Goal: Task Accomplishment & Management: Use online tool/utility

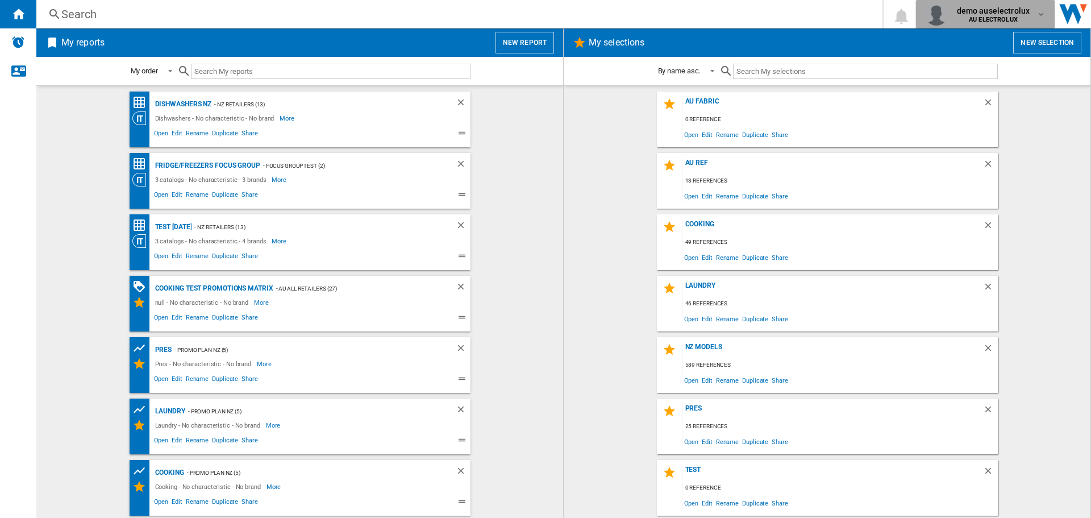
click at [1043, 12] on md-icon "button" at bounding box center [1041, 14] width 9 height 9
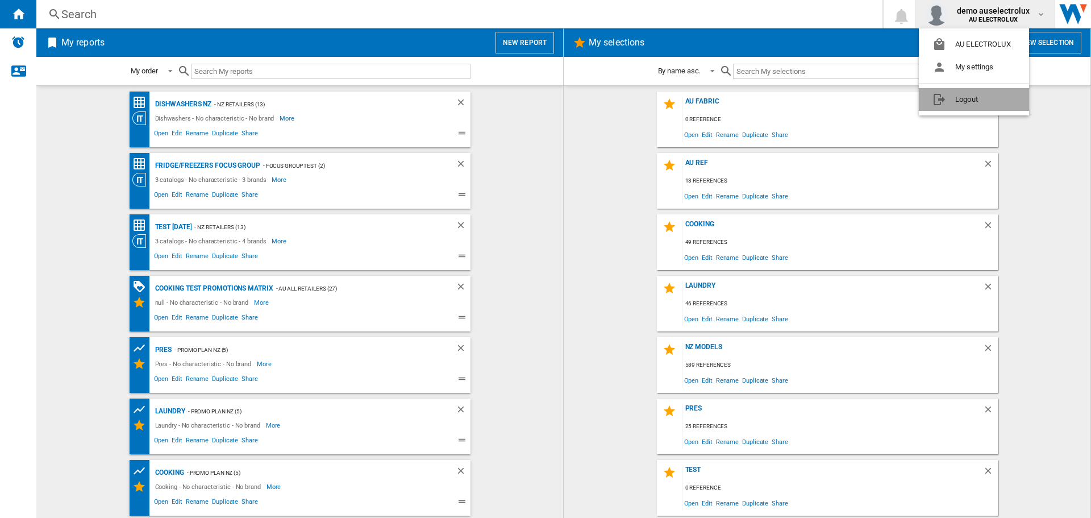
click at [974, 98] on button "Logout" at bounding box center [974, 99] width 110 height 23
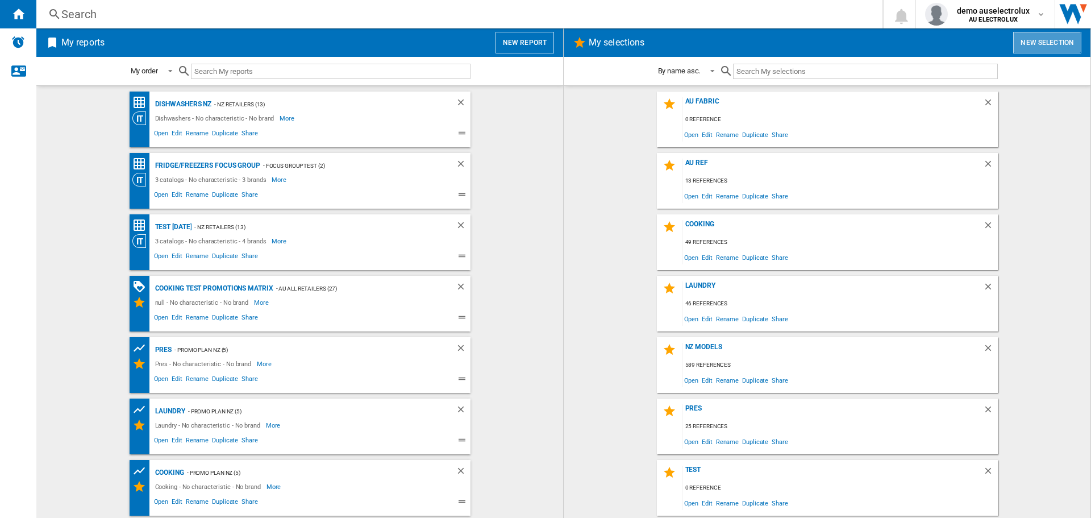
click at [1044, 40] on button "New selection" at bounding box center [1048, 43] width 68 height 22
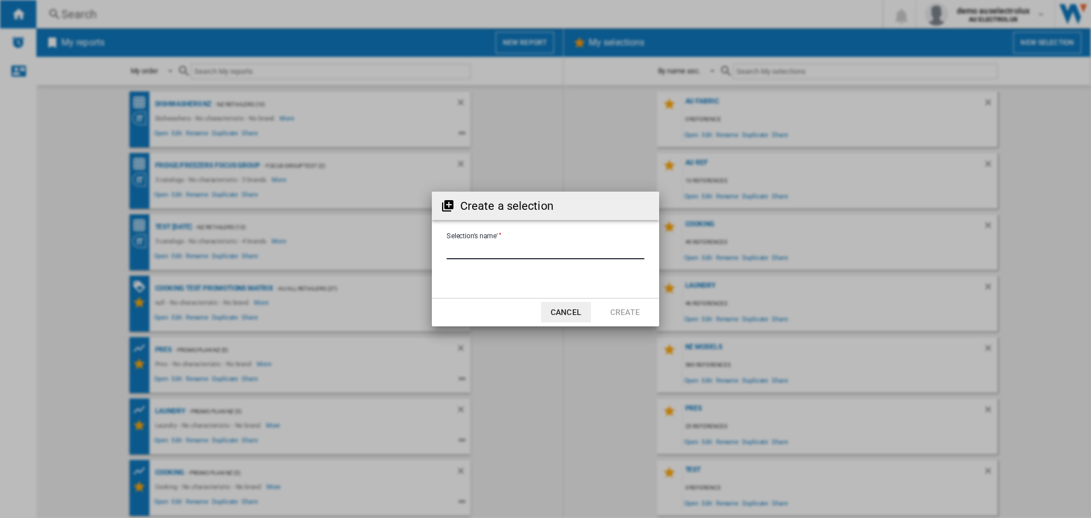
click at [538, 247] on input "Selection's name'" at bounding box center [546, 250] width 198 height 17
type input "**********"
click at [617, 312] on button "Create" at bounding box center [625, 312] width 50 height 20
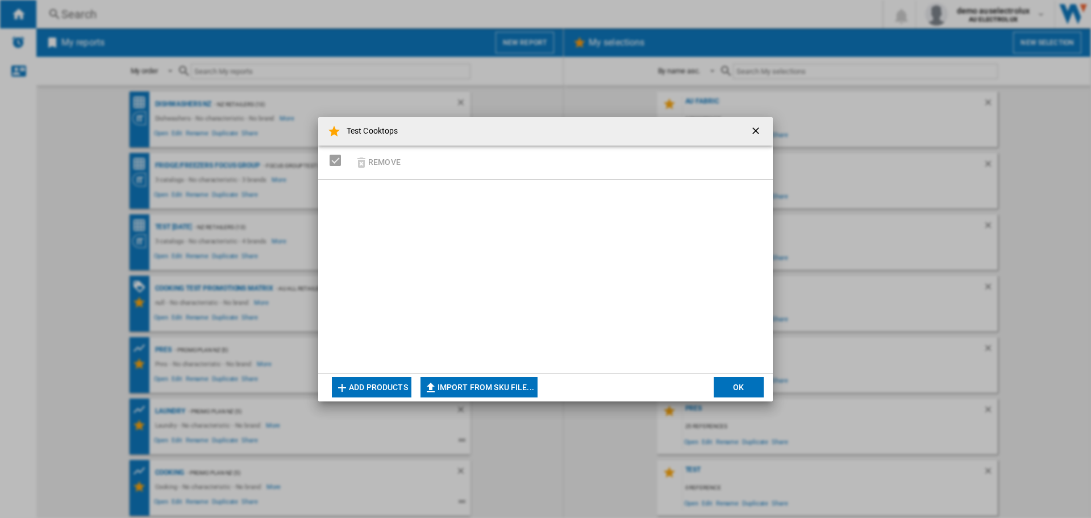
click at [359, 390] on button "Add products" at bounding box center [372, 387] width 80 height 20
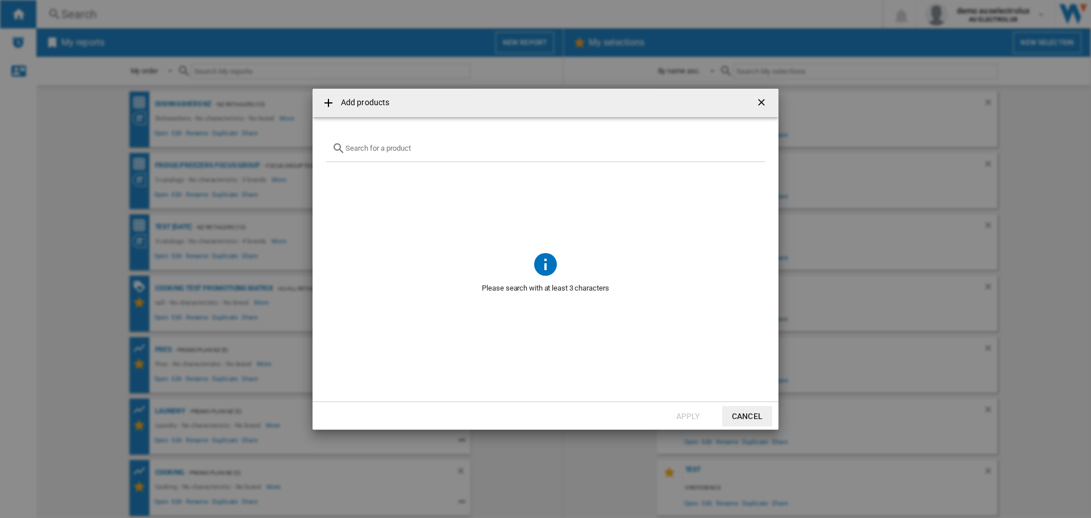
click at [388, 155] on div at bounding box center [545, 148] width 439 height 27
click at [384, 147] on input "text" at bounding box center [553, 148] width 414 height 9
type input "c"
type input "electrolux range"
drag, startPoint x: 462, startPoint y: 150, endPoint x: 331, endPoint y: 155, distance: 130.9
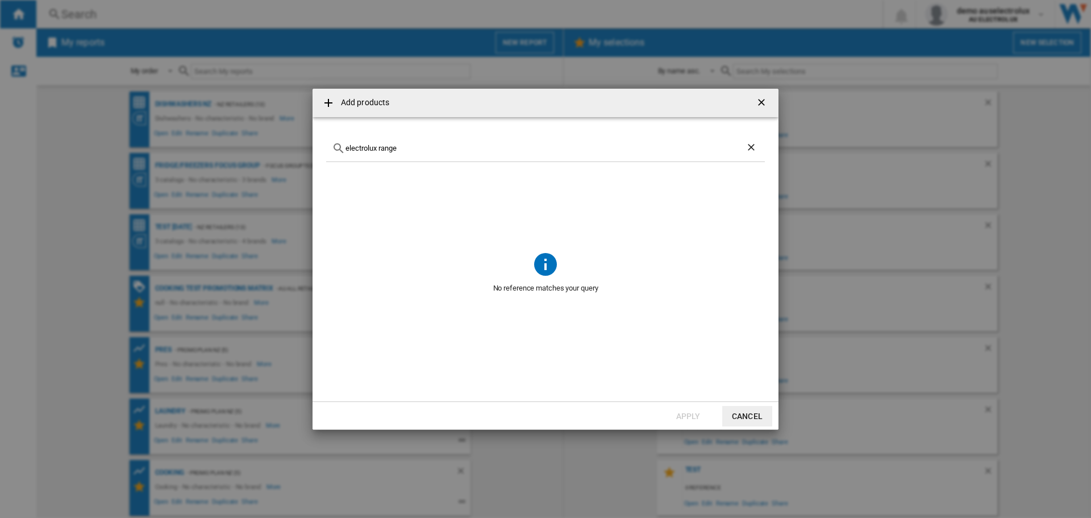
click at [331, 155] on div "electrolux range" at bounding box center [545, 148] width 439 height 27
type input "W"
type input "EHH957BE"
click at [339, 176] on div "Select" at bounding box center [340, 174] width 11 height 11
click at [673, 416] on button "Apply" at bounding box center [688, 416] width 50 height 20
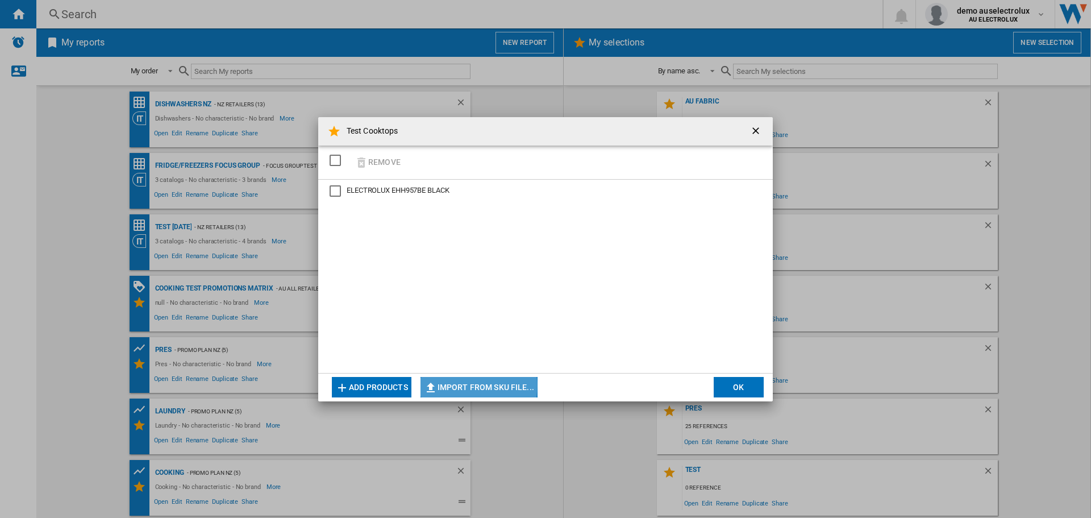
click at [466, 386] on button "Import from SKU file..." at bounding box center [479, 387] width 117 height 20
click at [741, 386] on button "OK" at bounding box center [739, 387] width 50 height 20
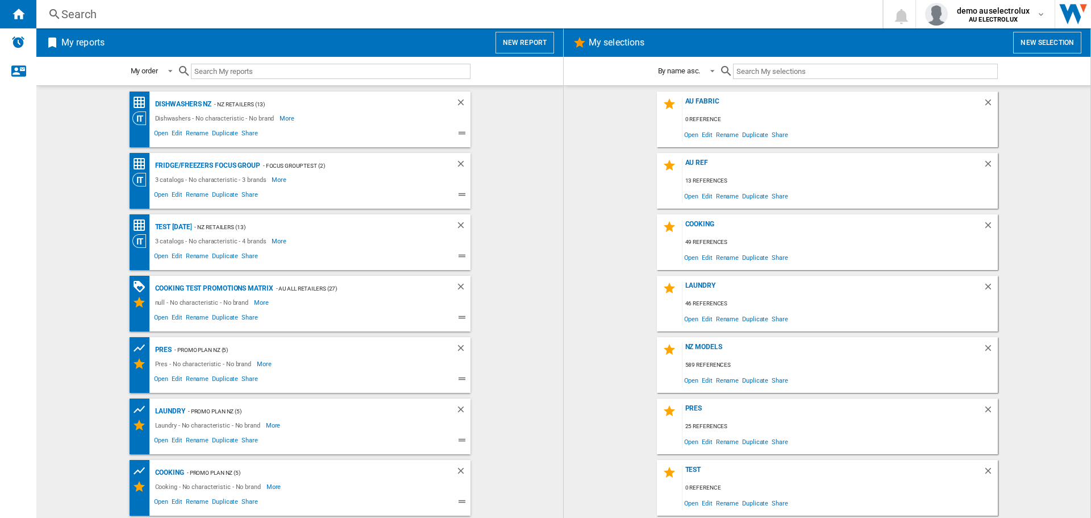
scroll to position [59, 0]
click at [704, 504] on span "Edit" at bounding box center [707, 504] width 14 height 15
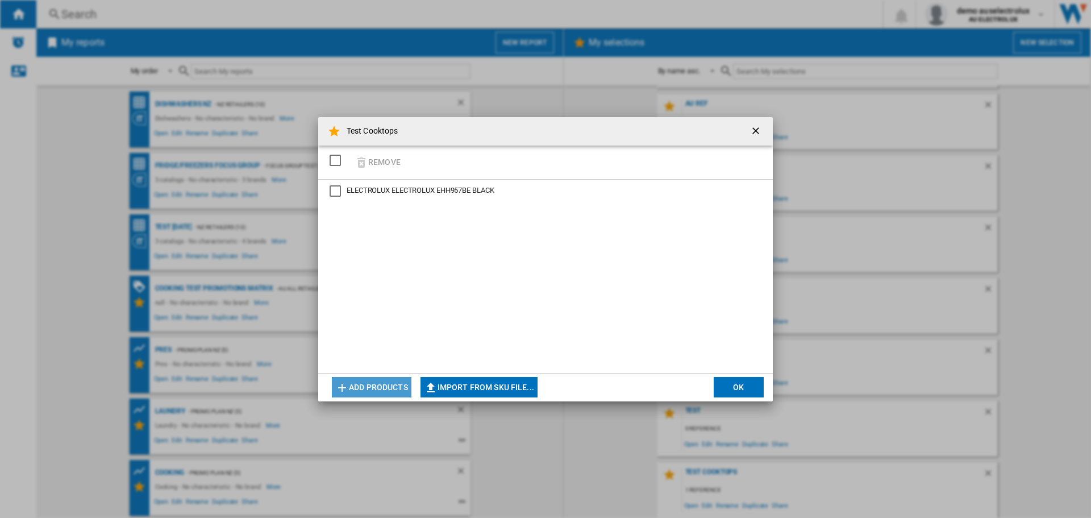
click at [362, 387] on button "Add products" at bounding box center [372, 387] width 80 height 20
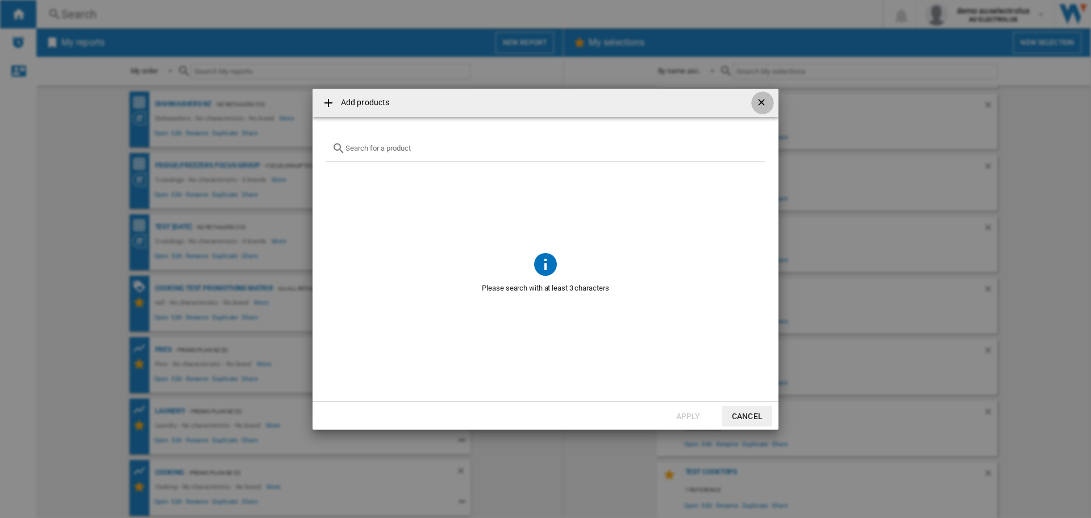
click at [761, 104] on ng-md-icon "getI18NText('BUTTONS.CLOSE_DIALOG')" at bounding box center [763, 104] width 14 height 14
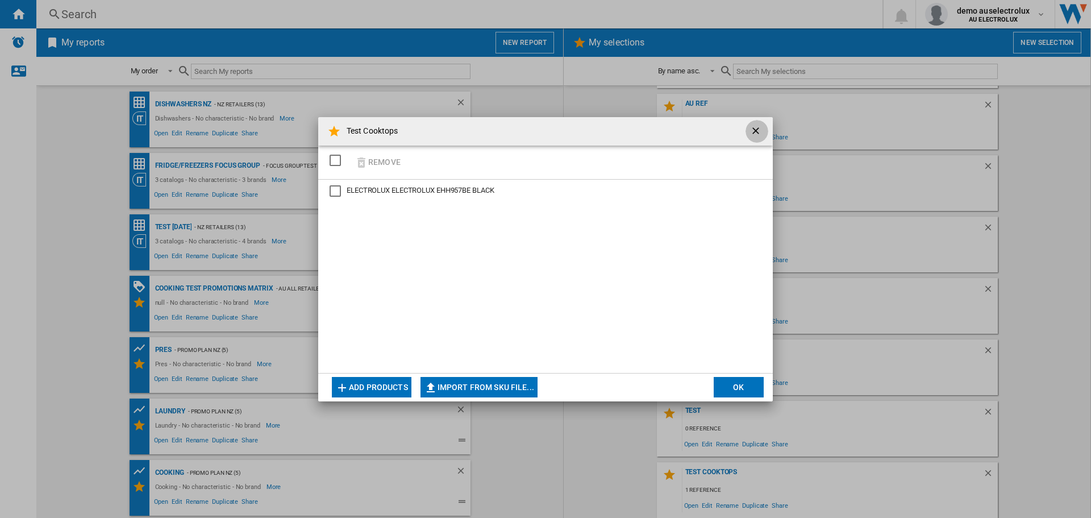
click at [753, 134] on ng-md-icon "getI18NText('BUTTONS.CLOSE_DIALOG')" at bounding box center [757, 132] width 14 height 14
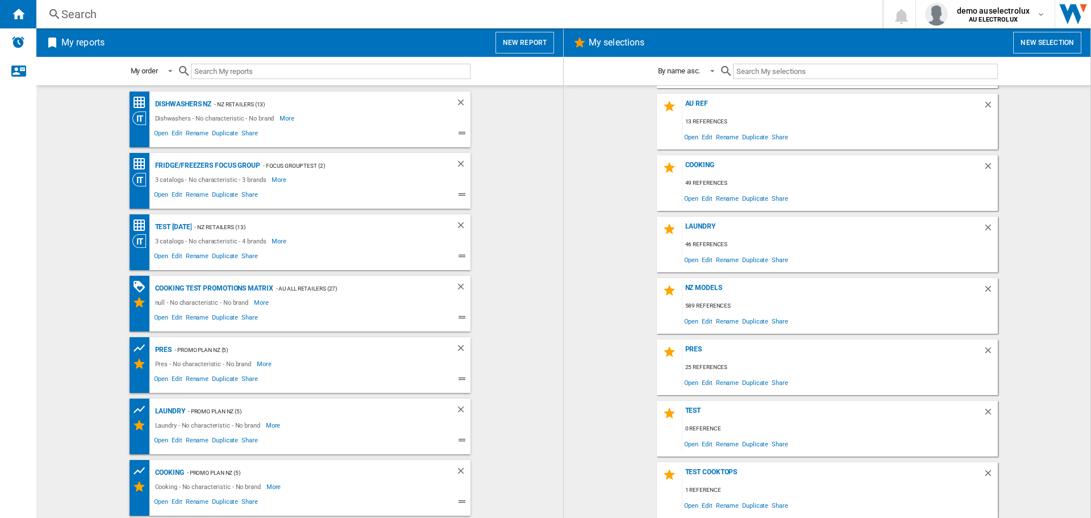
click at [520, 48] on button "New report" at bounding box center [525, 43] width 59 height 22
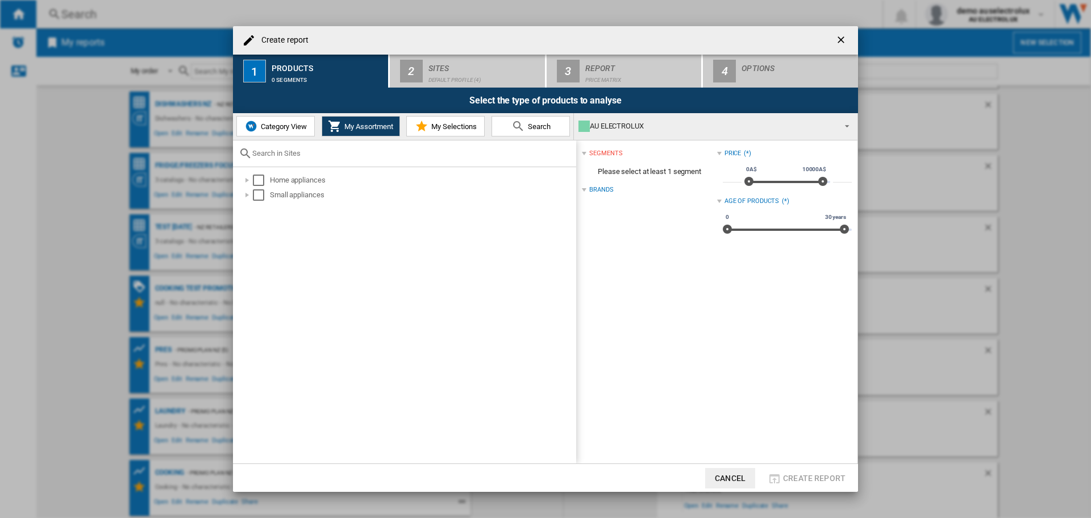
click at [270, 124] on span "Category View" at bounding box center [282, 126] width 49 height 9
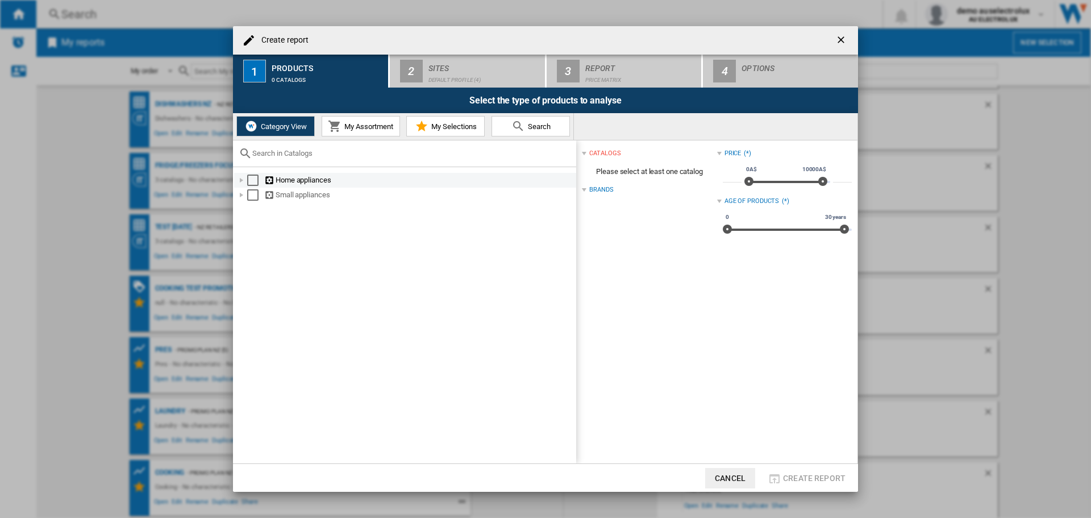
click at [242, 181] on div at bounding box center [241, 180] width 11 height 11
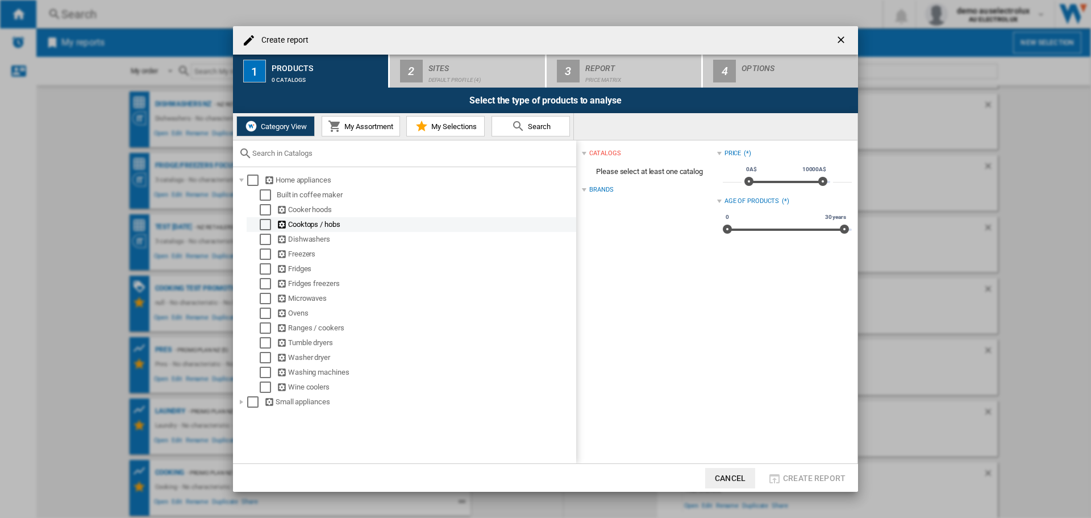
click at [283, 226] on ng-md-icon at bounding box center [282, 224] width 11 height 11
click at [264, 226] on div "Select" at bounding box center [265, 224] width 11 height 11
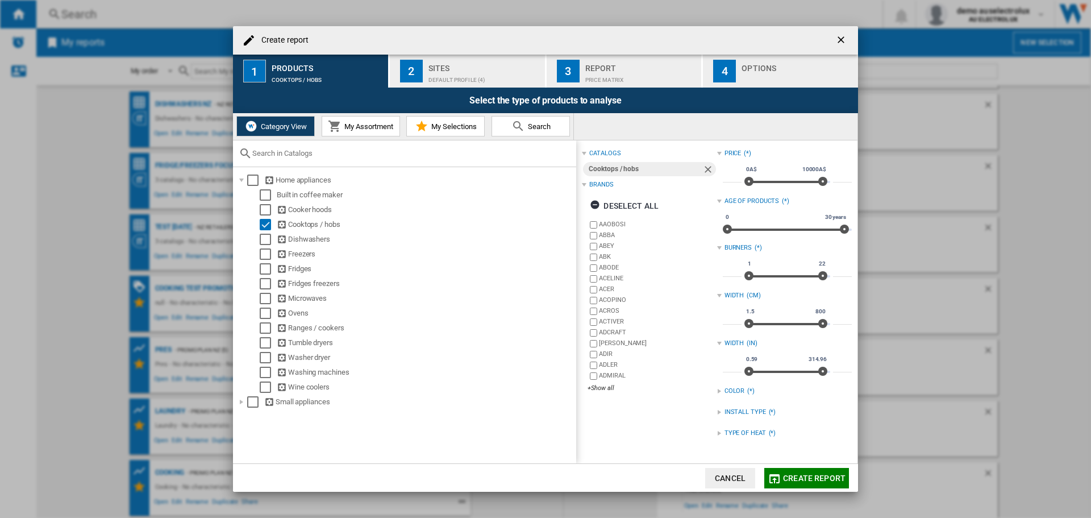
click at [717, 414] on div at bounding box center [719, 412] width 5 height 5
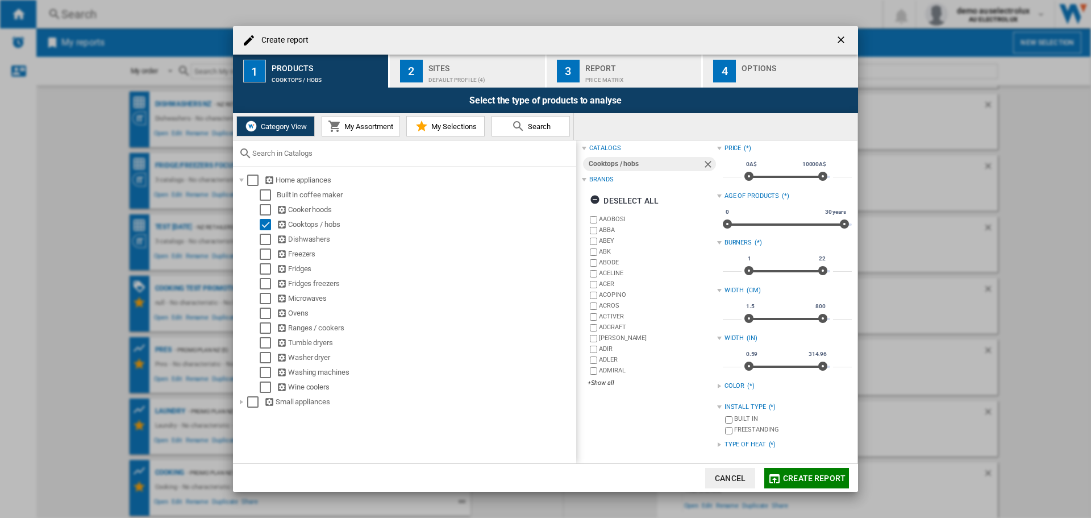
click at [717, 446] on div at bounding box center [719, 444] width 5 height 5
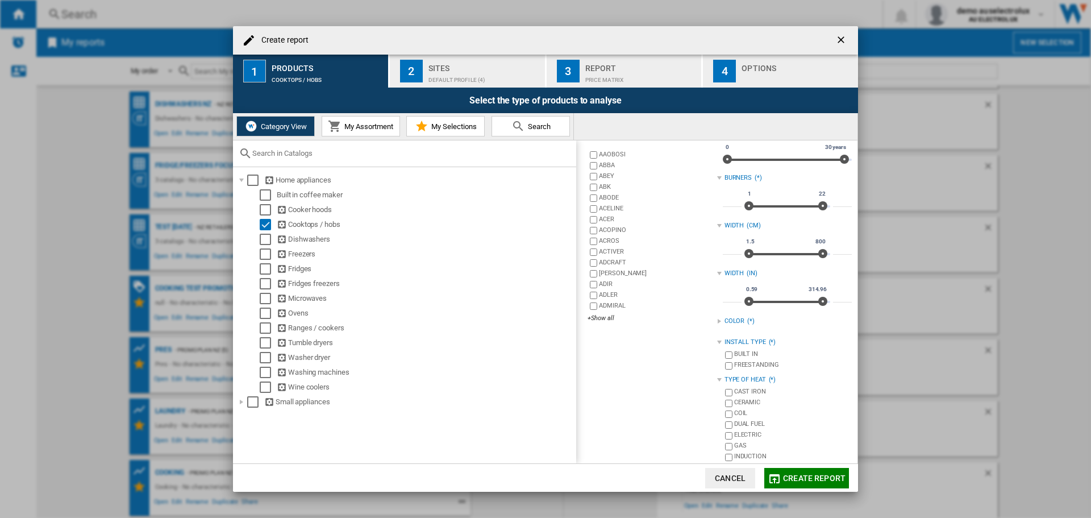
scroll to position [76, 0]
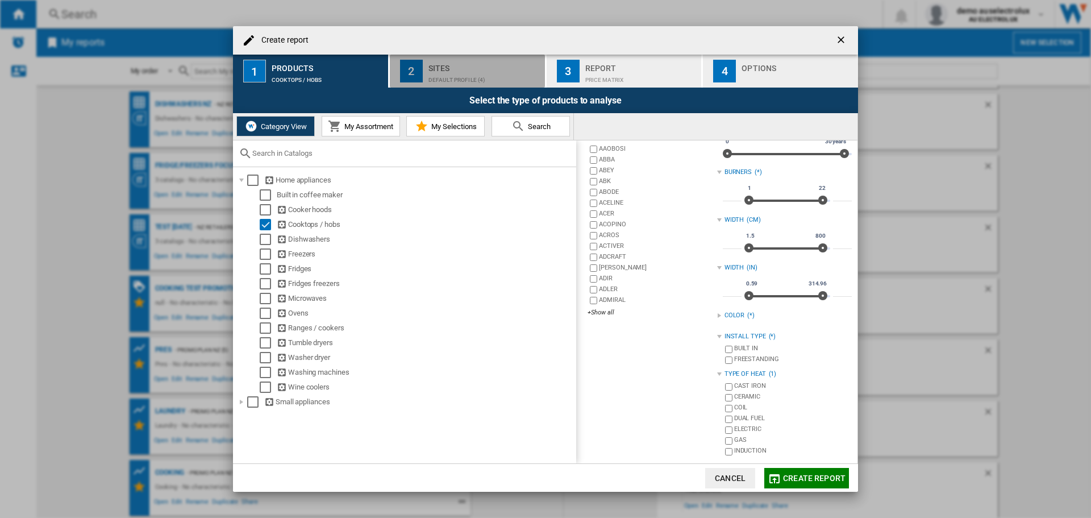
click at [466, 67] on div "Sites" at bounding box center [485, 65] width 112 height 12
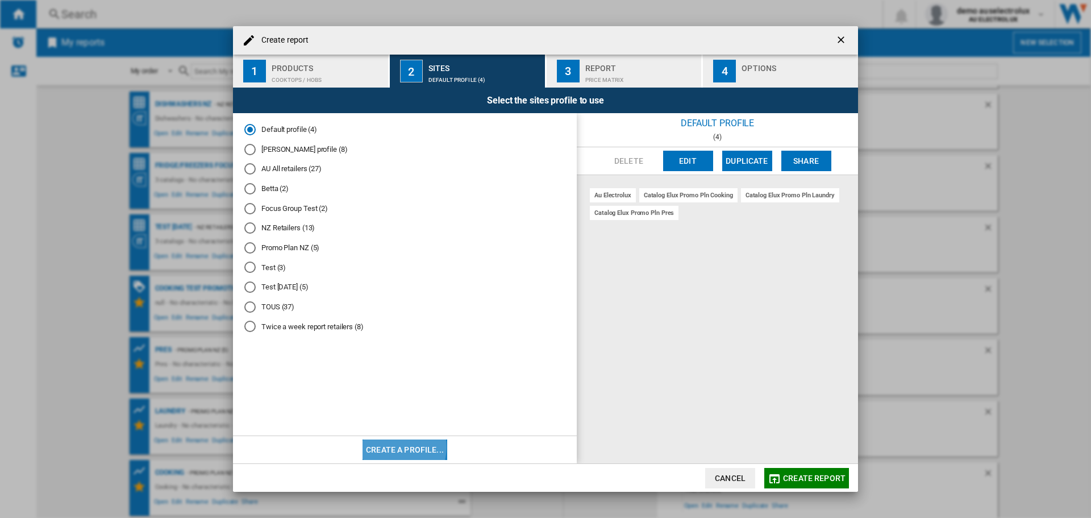
click at [399, 447] on button "Create a profile..." at bounding box center [405, 449] width 85 height 20
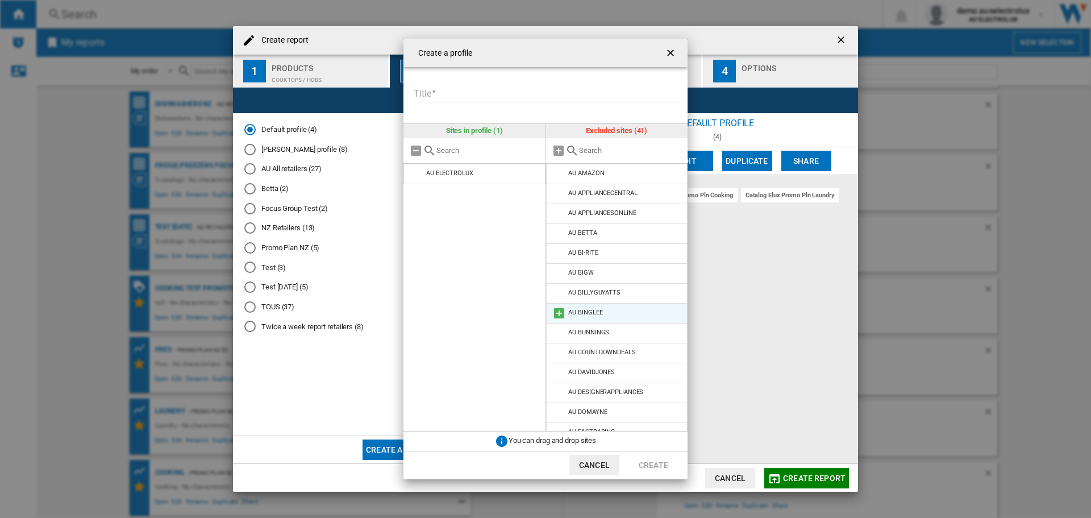
click at [555, 311] on md-icon at bounding box center [560, 313] width 14 height 14
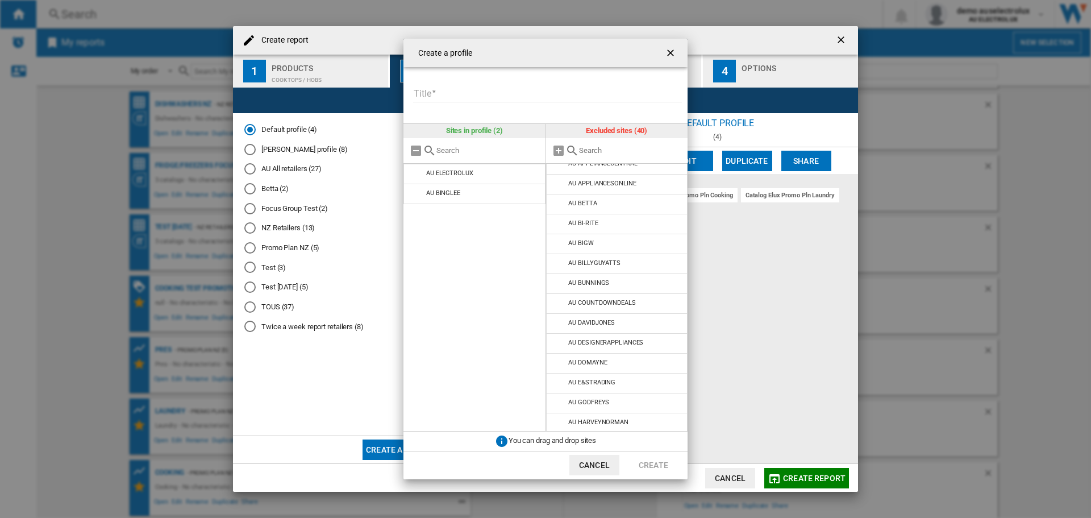
scroll to position [0, 0]
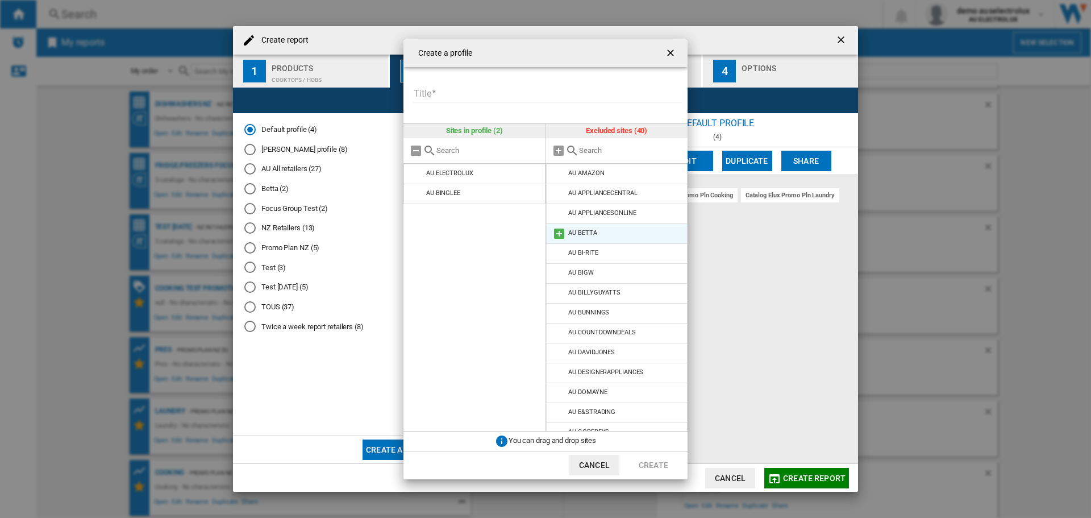
click at [561, 233] on md-icon at bounding box center [560, 234] width 14 height 14
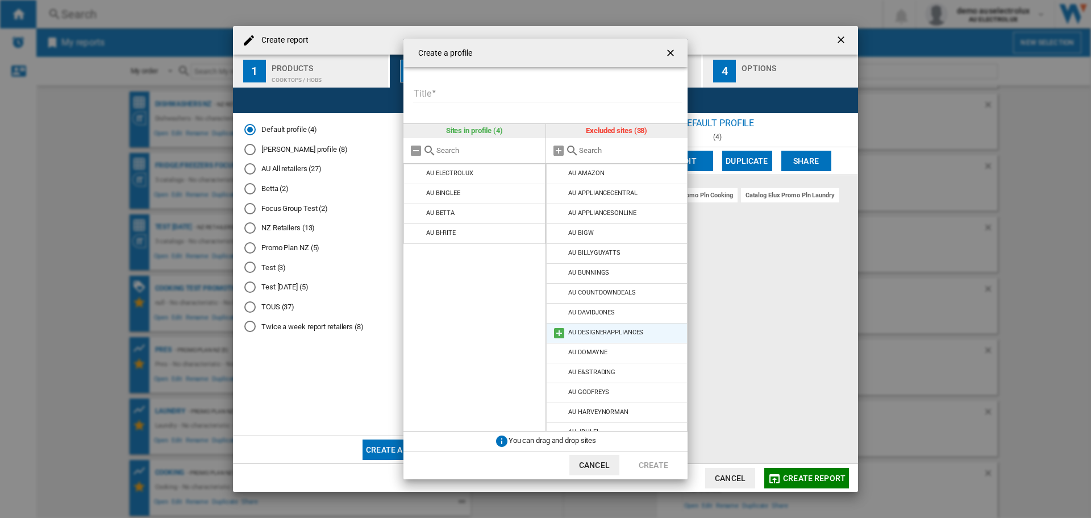
click at [559, 327] on md-icon at bounding box center [560, 333] width 14 height 14
click at [559, 354] on md-icon at bounding box center [560, 353] width 14 height 14
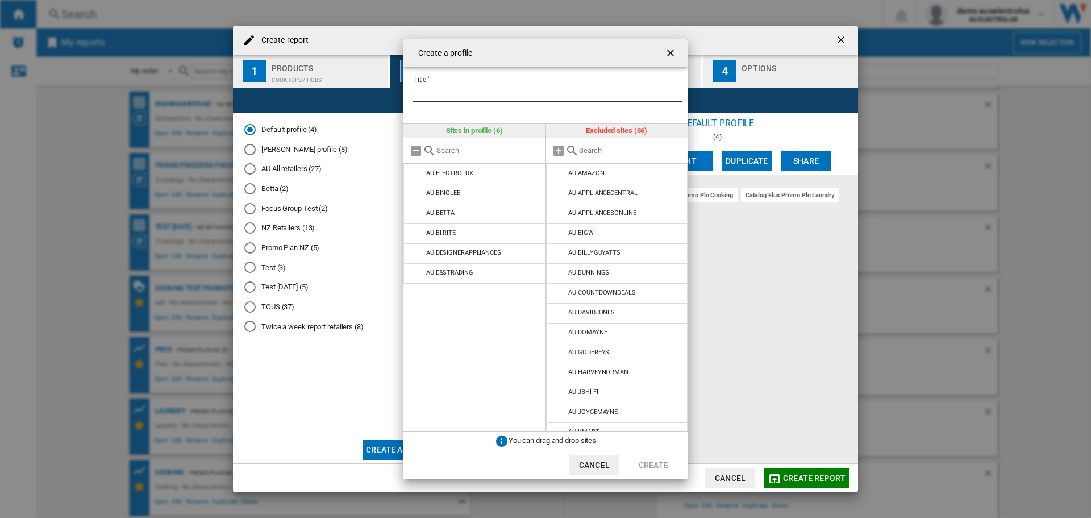
click at [430, 97] on input "Title" at bounding box center [547, 93] width 269 height 17
type input "**********"
click at [671, 465] on button "Create" at bounding box center [654, 465] width 50 height 20
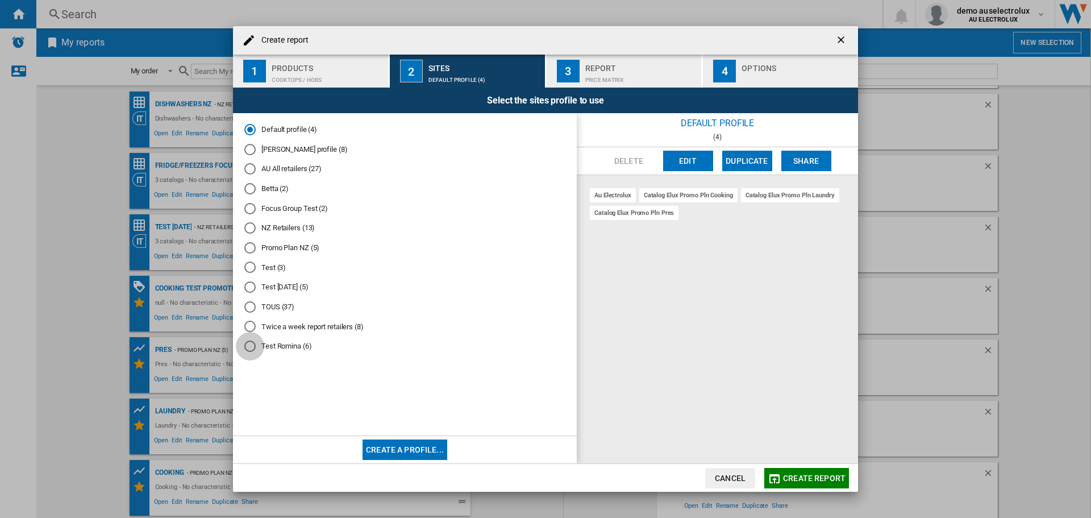
click at [252, 347] on div "Test Romina (6)" at bounding box center [249, 346] width 11 height 11
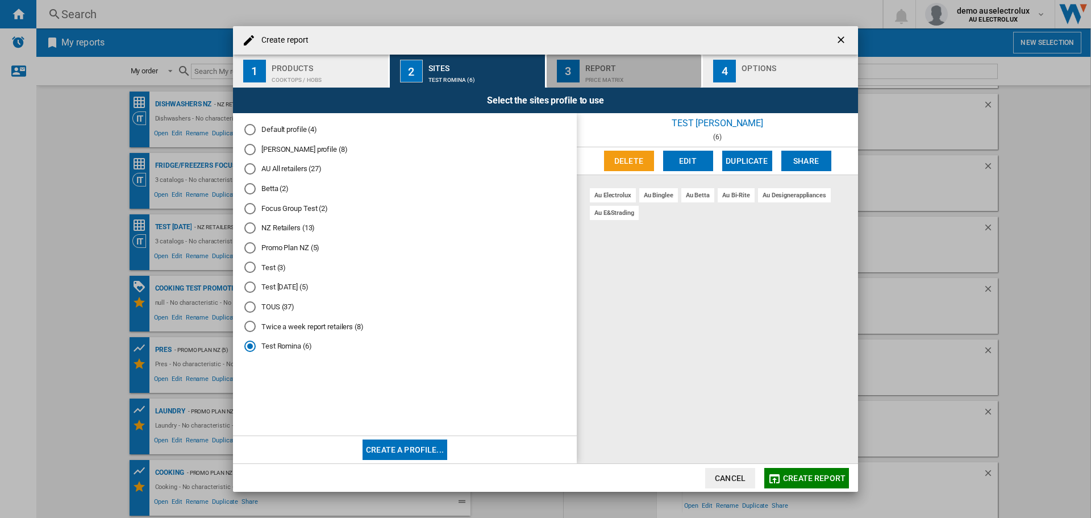
click at [625, 68] on div "Report" at bounding box center [642, 65] width 112 height 12
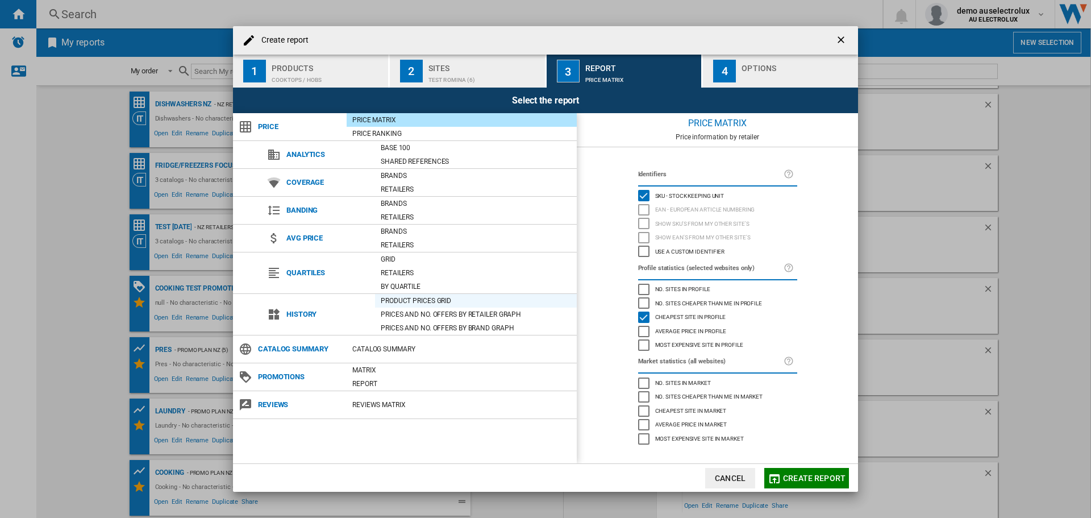
click at [408, 302] on div "Product prices grid" at bounding box center [476, 300] width 202 height 11
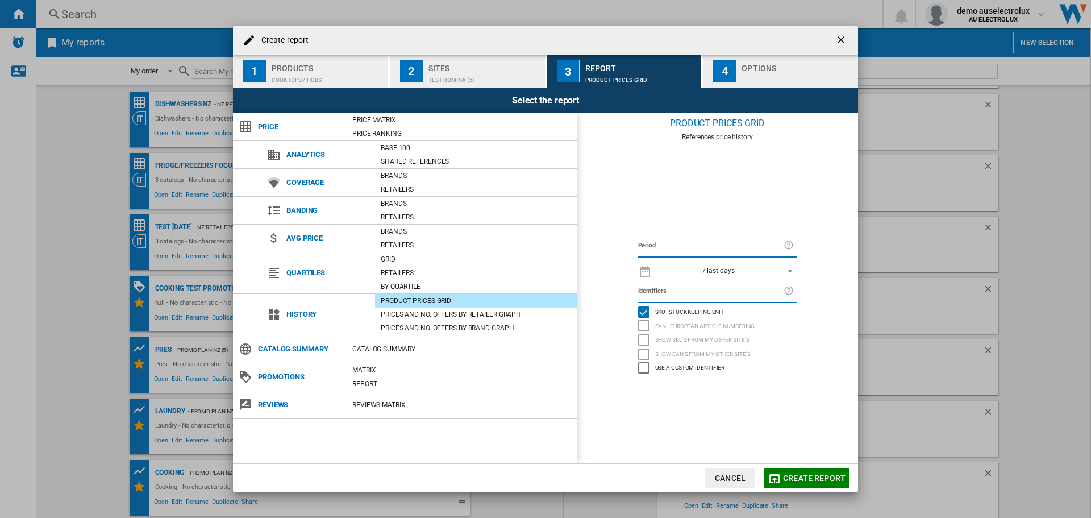
click at [788, 269] on span "REPORTS.WIZARD.STEPS.REPORT.STEPS.REPORT_OPTIONS.PERIOD: 7 last days" at bounding box center [788, 270] width 14 height 10
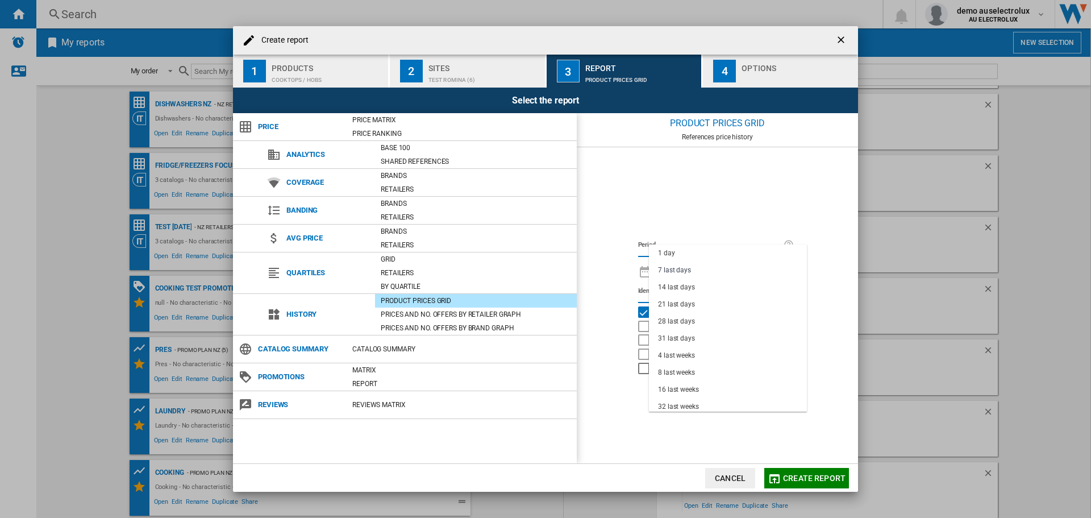
click at [738, 78] on md-backdrop at bounding box center [545, 259] width 1091 height 518
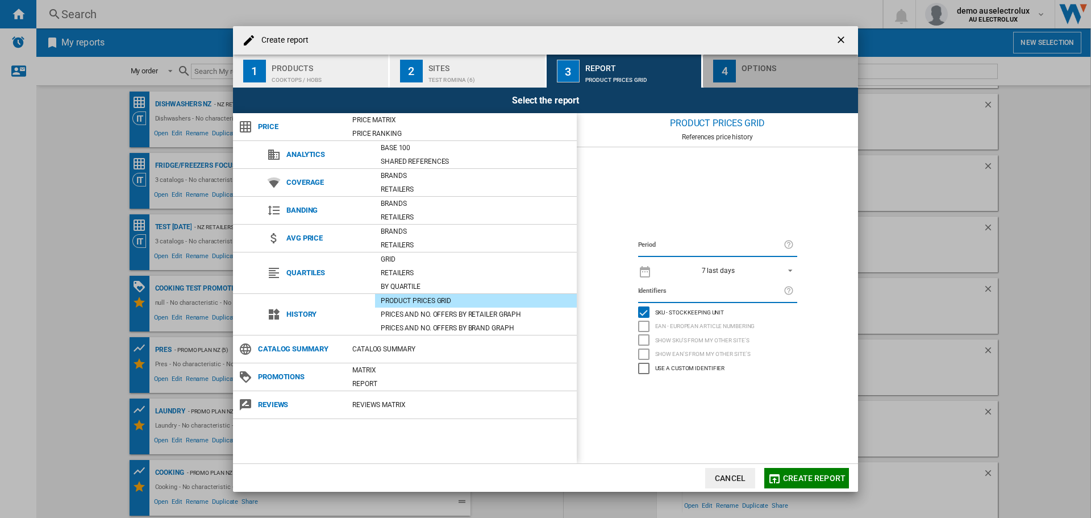
click at [738, 78] on button "4 Options" at bounding box center [780, 71] width 155 height 33
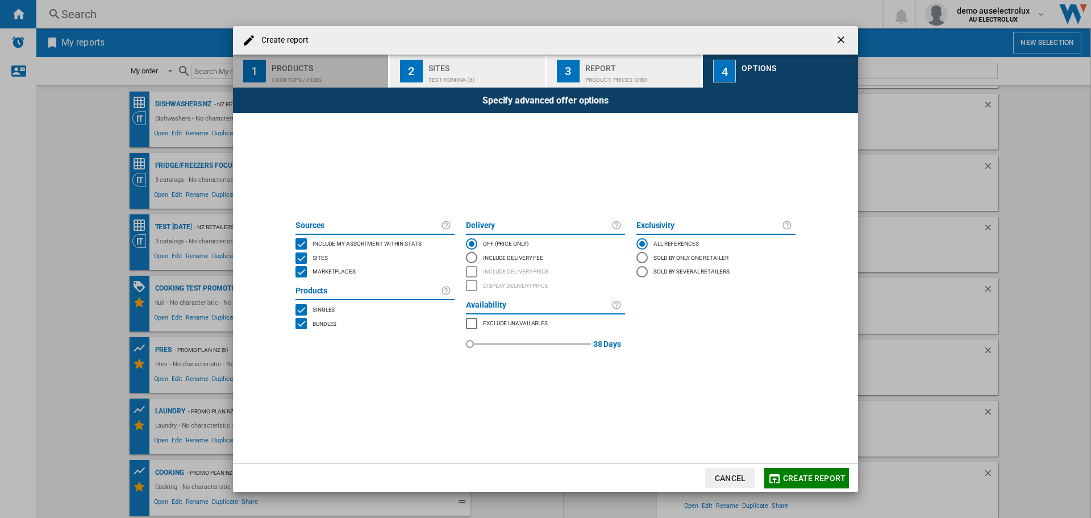
click at [326, 69] on div "Products" at bounding box center [328, 65] width 112 height 12
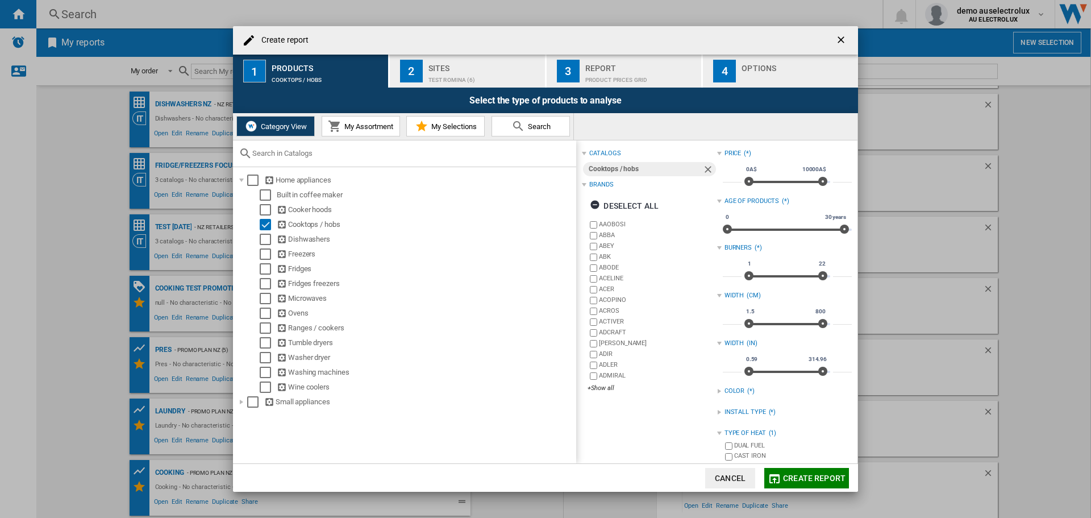
click at [351, 127] on span "My Assortment" at bounding box center [368, 126] width 52 height 9
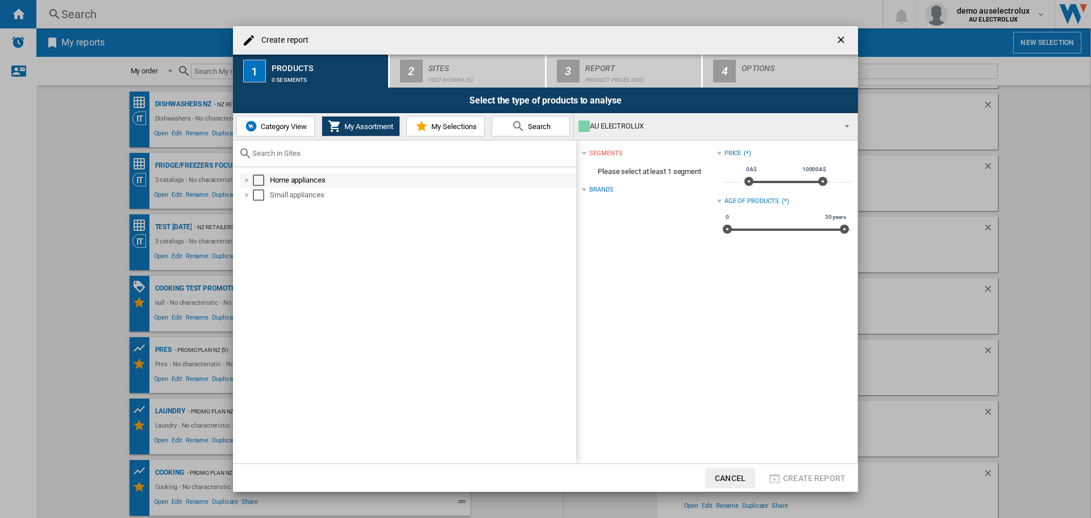
click at [246, 178] on div at bounding box center [247, 180] width 11 height 11
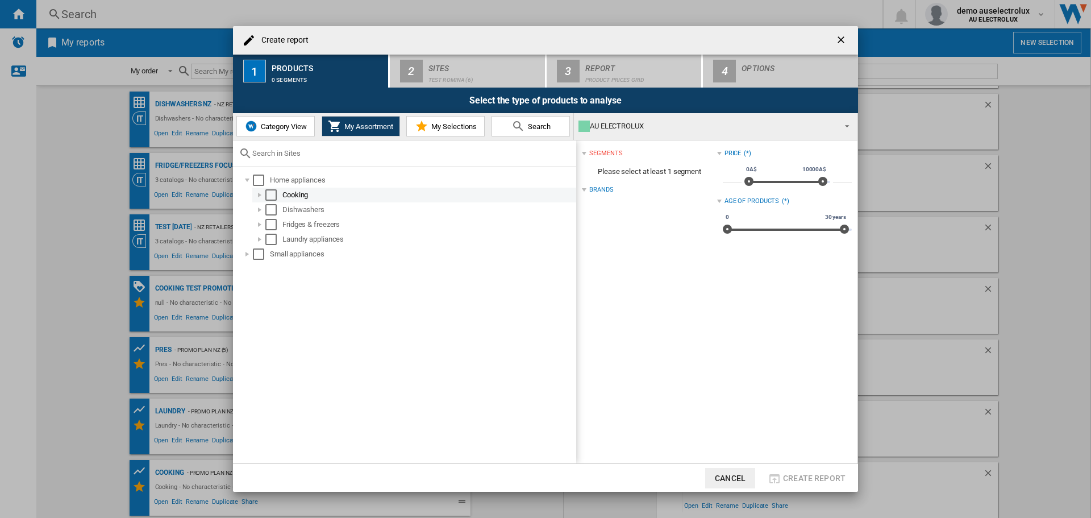
click at [258, 193] on div at bounding box center [259, 194] width 11 height 11
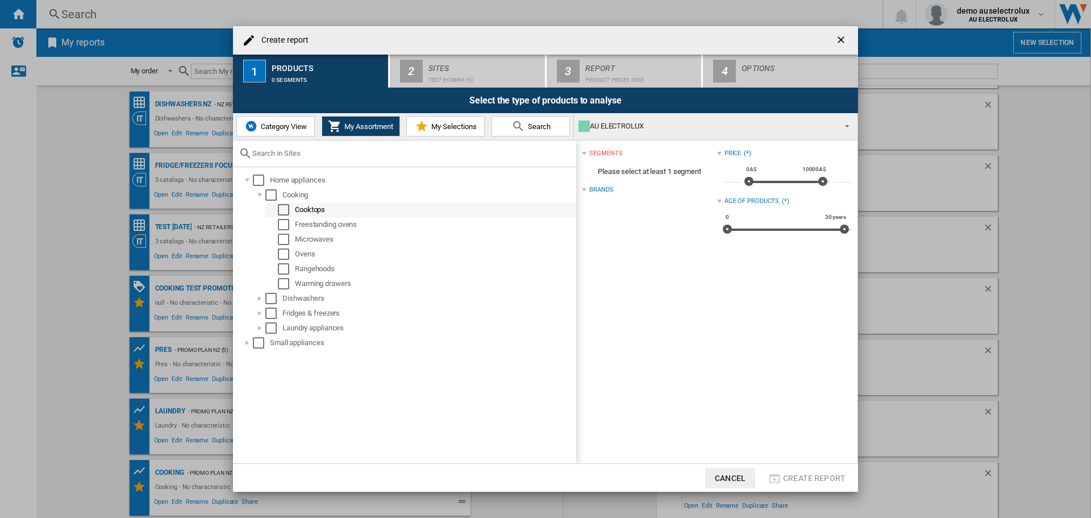
click at [306, 210] on div "Cooktops" at bounding box center [435, 209] width 280 height 11
click at [288, 212] on div "Select" at bounding box center [283, 209] width 11 height 11
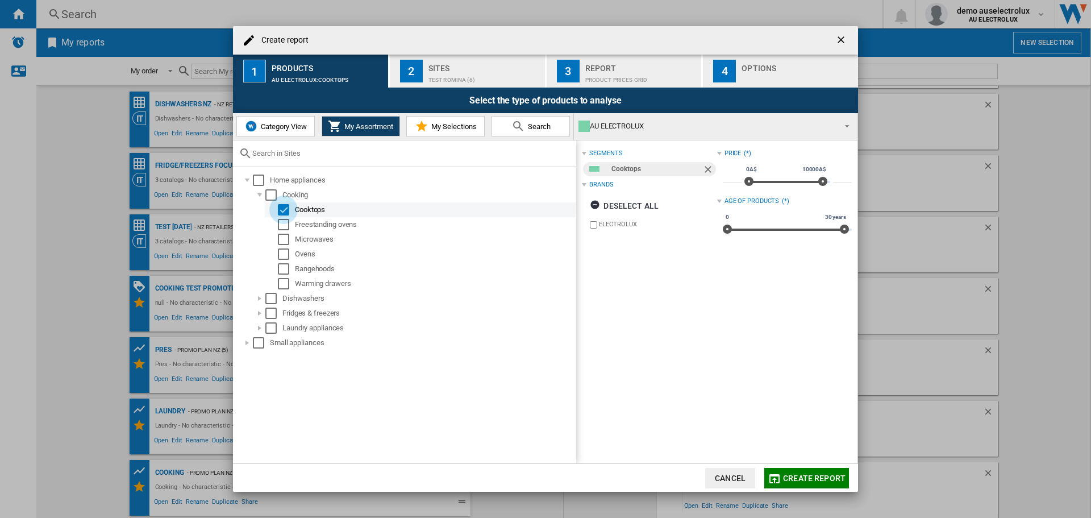
click at [282, 211] on div "Select" at bounding box center [283, 209] width 11 height 11
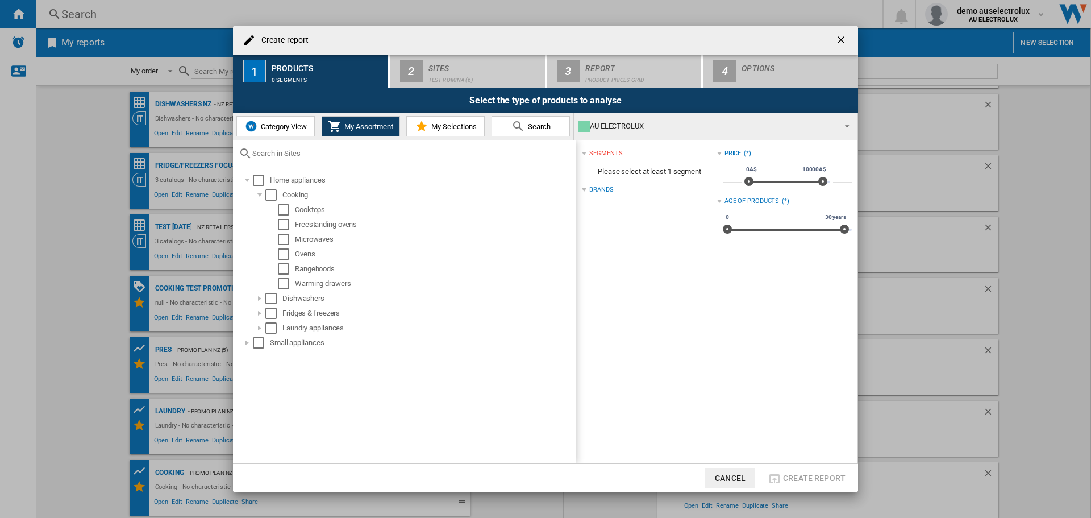
click at [430, 132] on button "My Selections" at bounding box center [445, 126] width 78 height 20
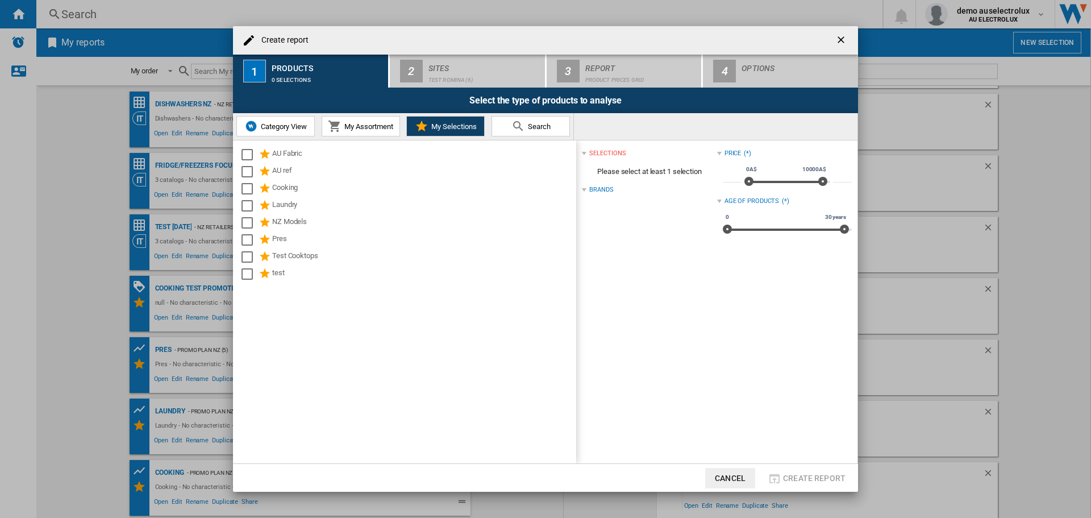
click at [554, 128] on button "Search" at bounding box center [531, 126] width 78 height 20
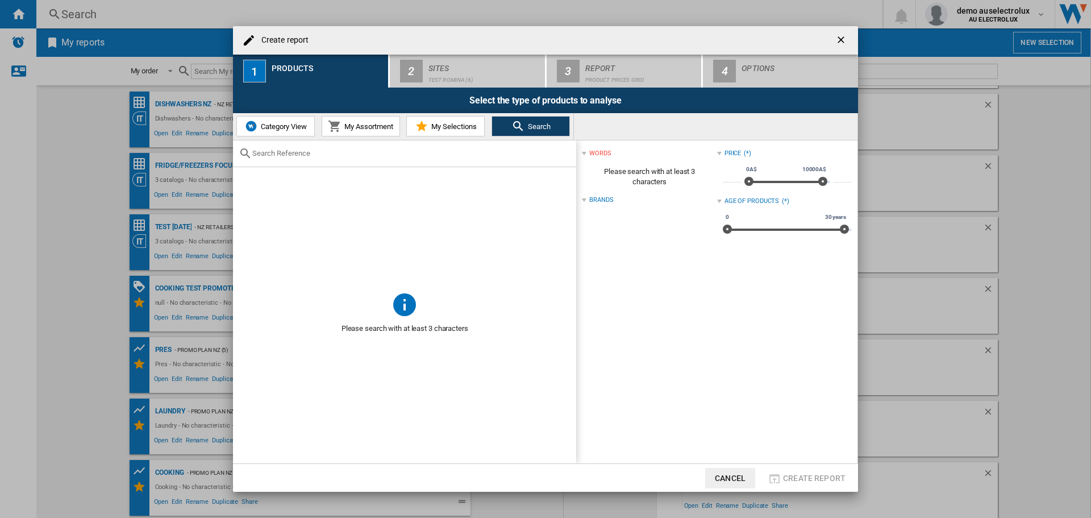
click at [288, 129] on span "Category View" at bounding box center [282, 126] width 49 height 9
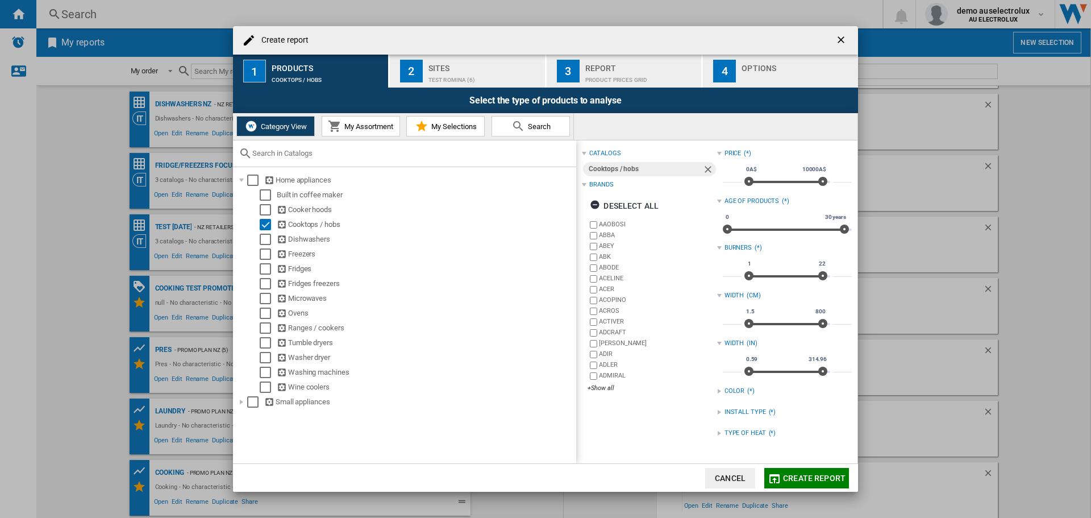
click at [812, 475] on span "Create report" at bounding box center [814, 478] width 63 height 9
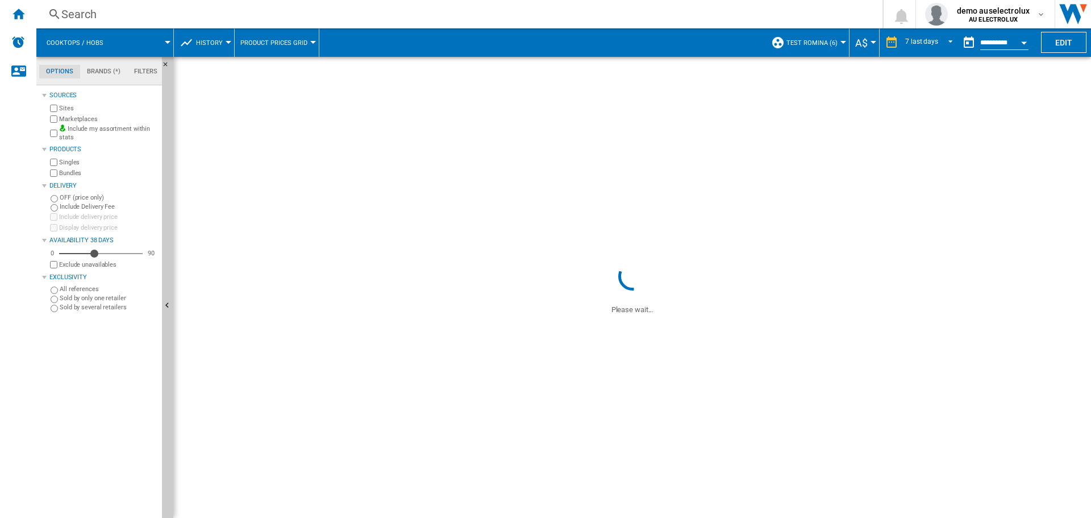
click at [208, 47] on button "History" at bounding box center [212, 42] width 32 height 28
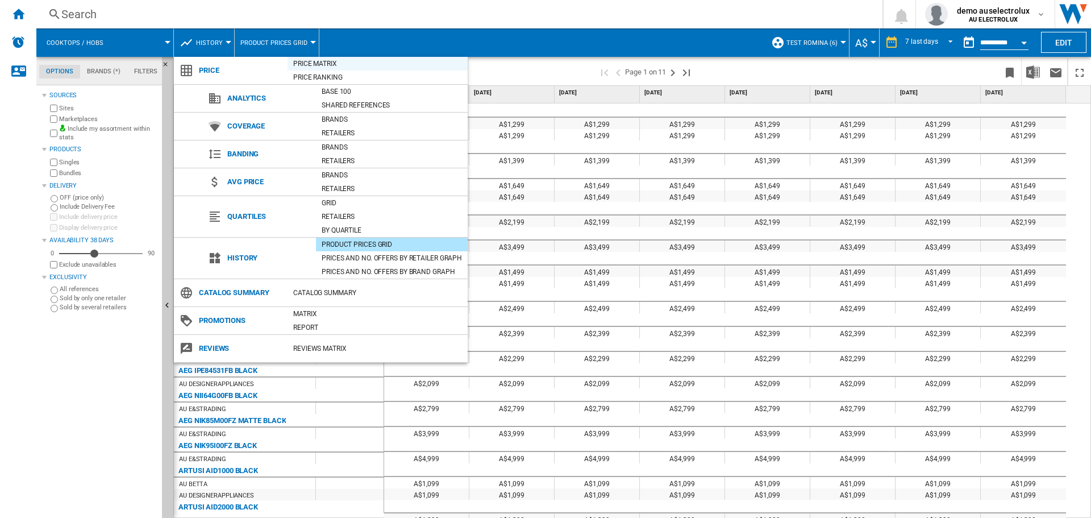
click at [309, 60] on div "Price Matrix" at bounding box center [378, 63] width 180 height 11
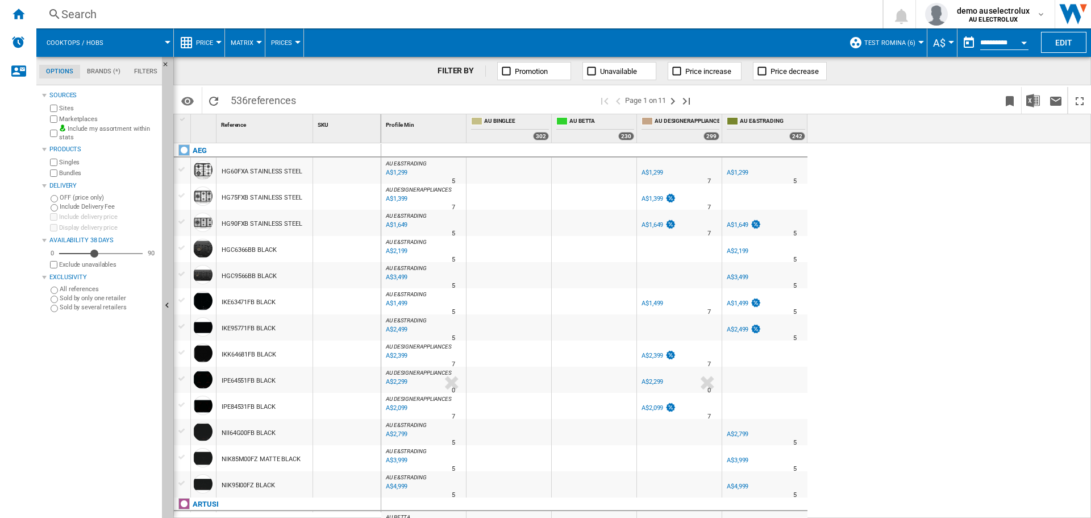
click at [219, 43] on div at bounding box center [219, 42] width 6 height 3
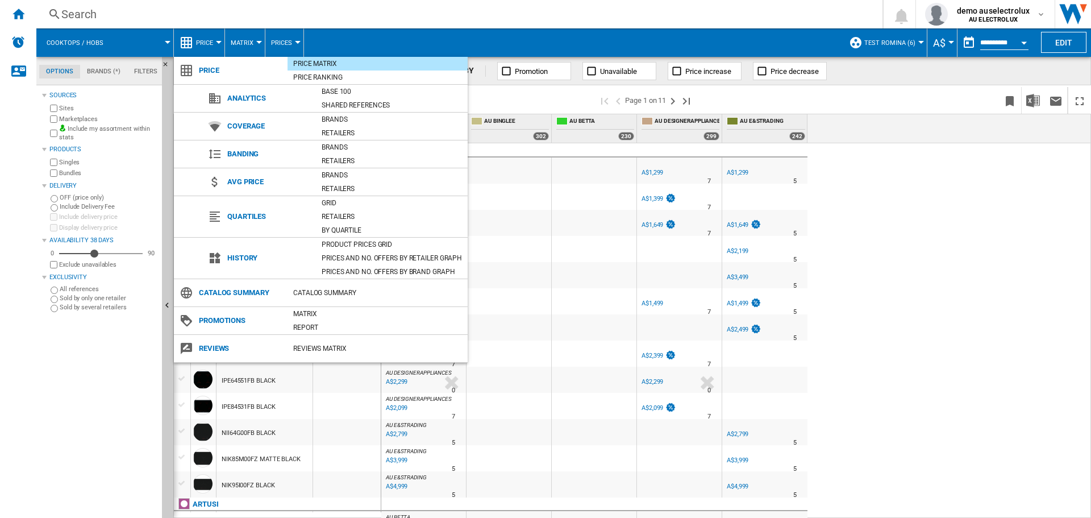
click at [127, 39] on md-backdrop at bounding box center [545, 259] width 1091 height 518
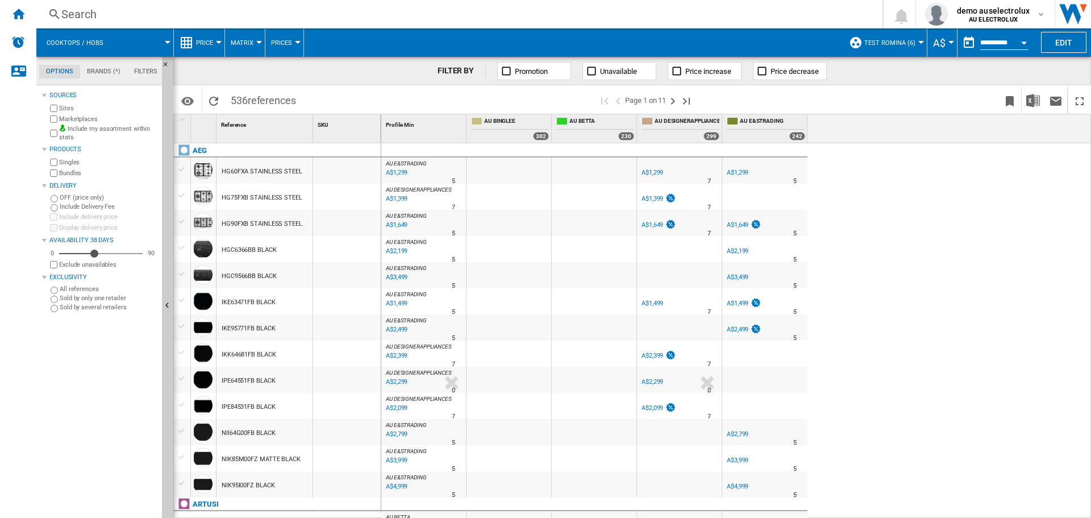
click at [168, 42] on div at bounding box center [168, 42] width 6 height 3
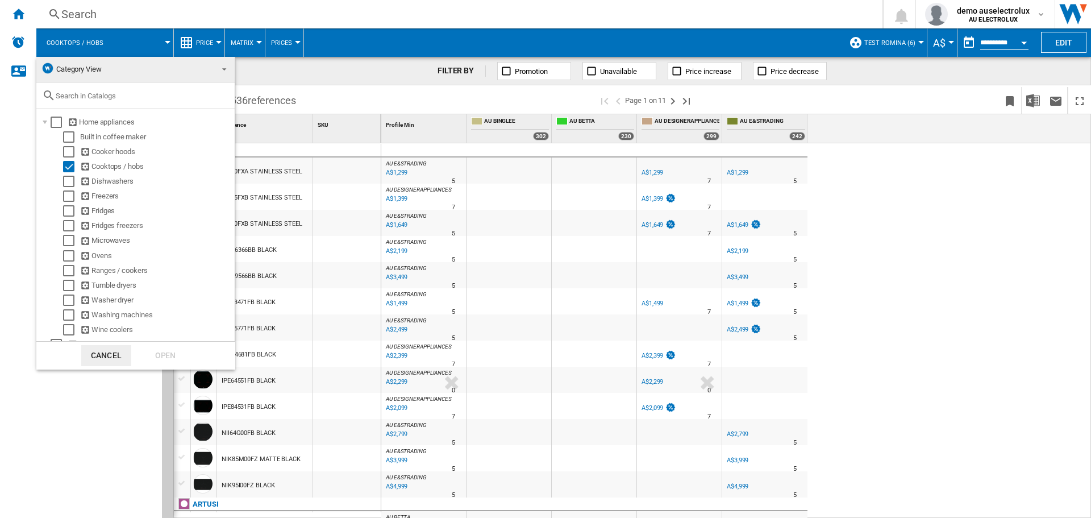
click at [277, 77] on md-backdrop at bounding box center [545, 259] width 1091 height 518
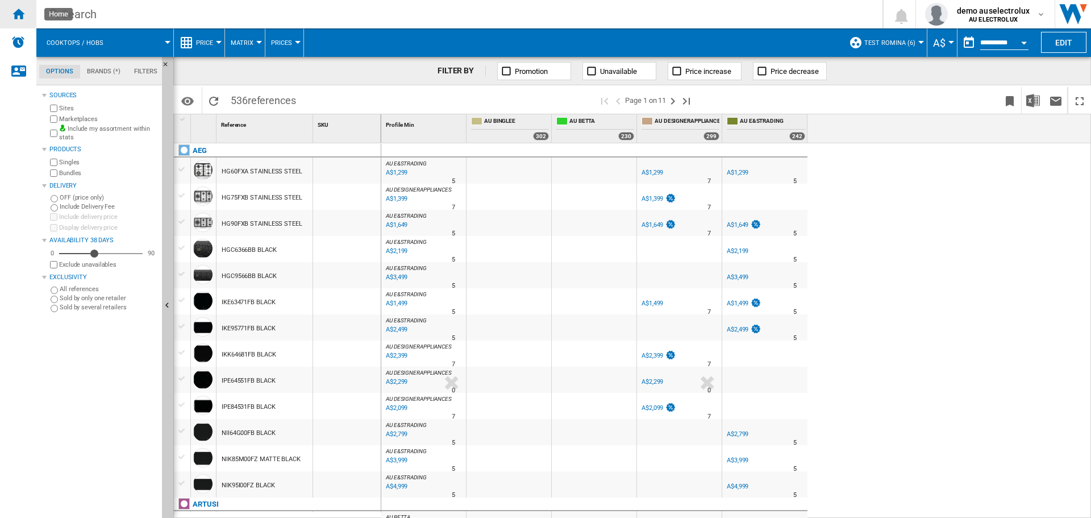
click at [24, 15] on ng-md-icon "Home" at bounding box center [18, 14] width 14 height 14
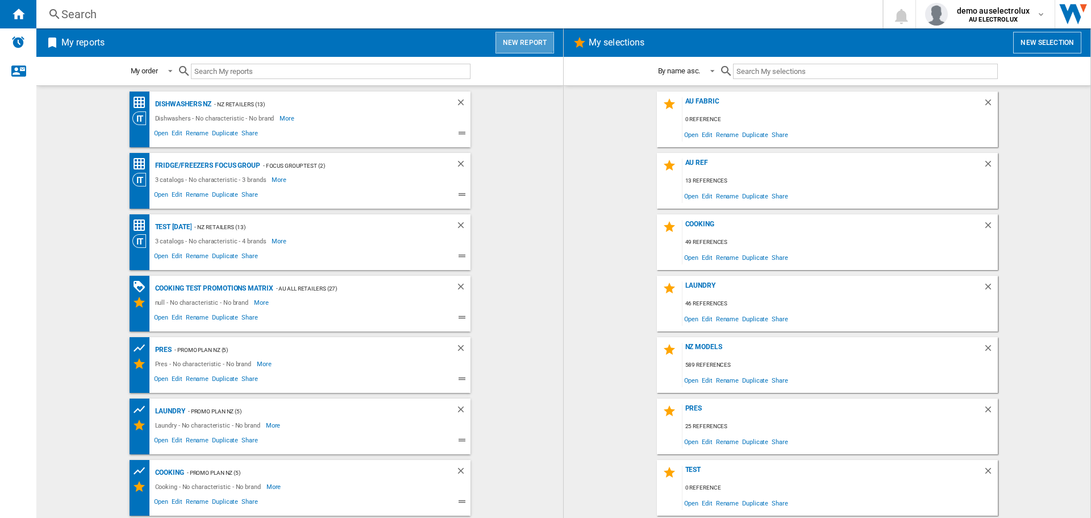
click at [524, 38] on button "New report" at bounding box center [525, 43] width 59 height 22
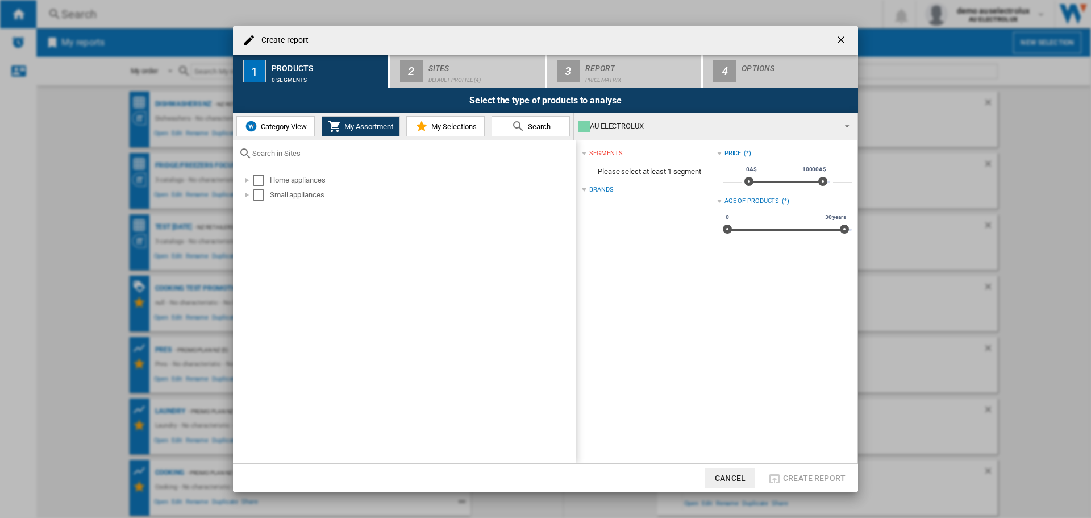
click at [267, 127] on span "Category View" at bounding box center [282, 126] width 49 height 9
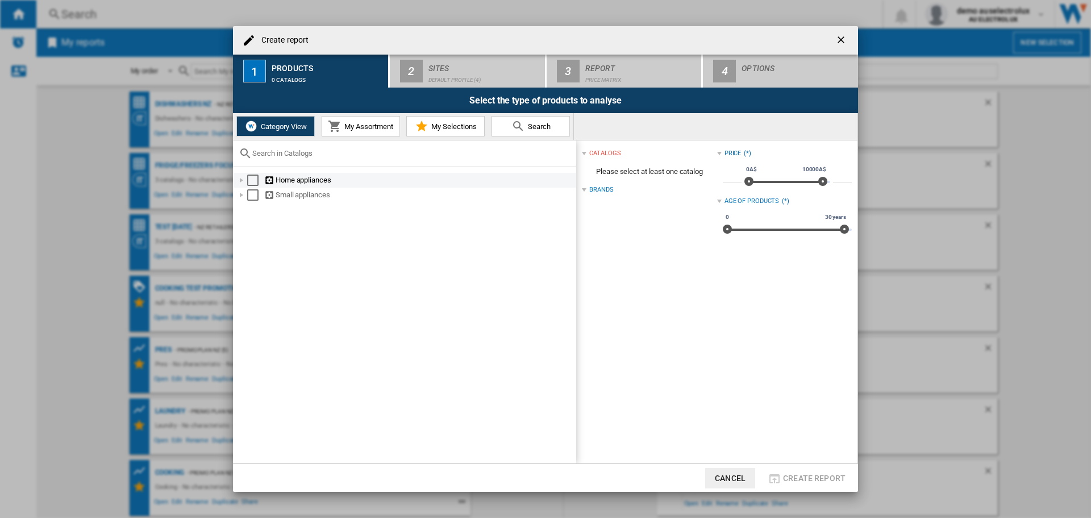
click at [243, 179] on div "Create report ..." at bounding box center [241, 180] width 11 height 11
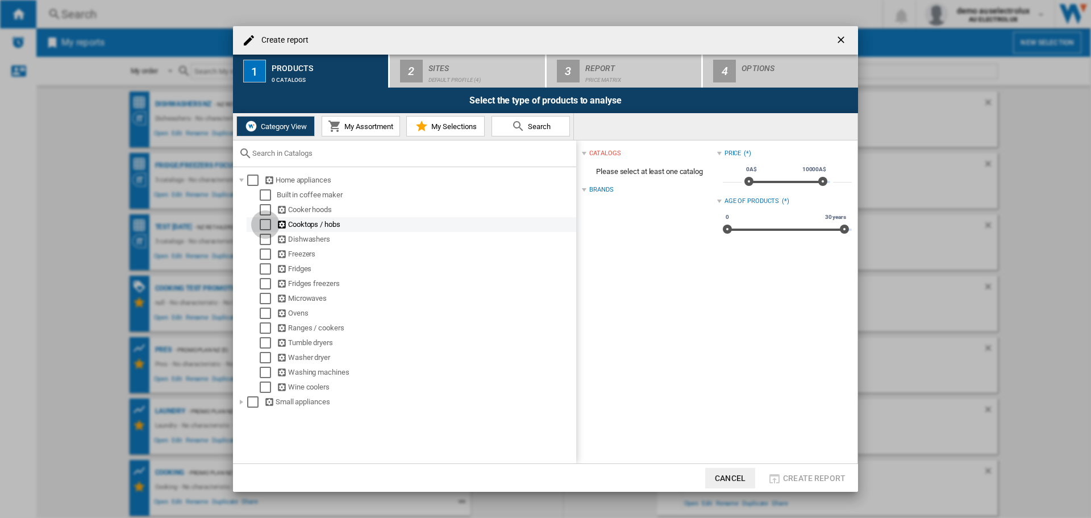
click at [261, 225] on div "Select" at bounding box center [265, 224] width 11 height 11
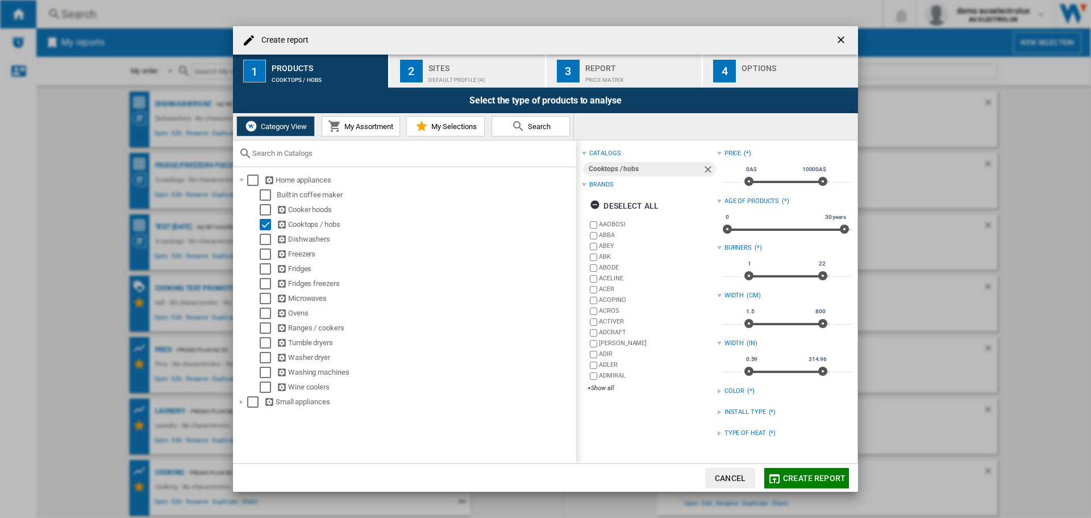
click at [719, 433] on div "TYPE OF HEAT (*)" at bounding box center [784, 433] width 135 height 15
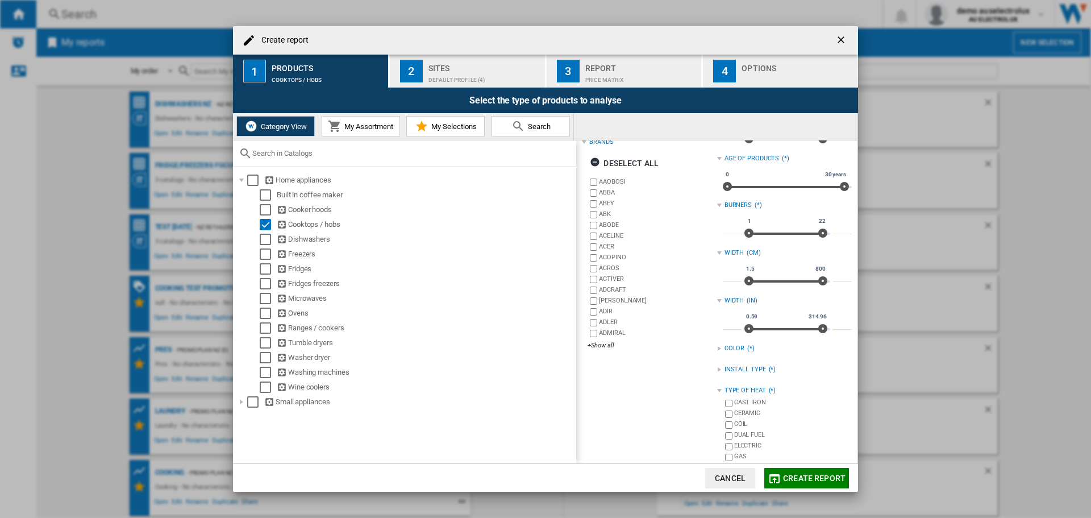
scroll to position [52, 0]
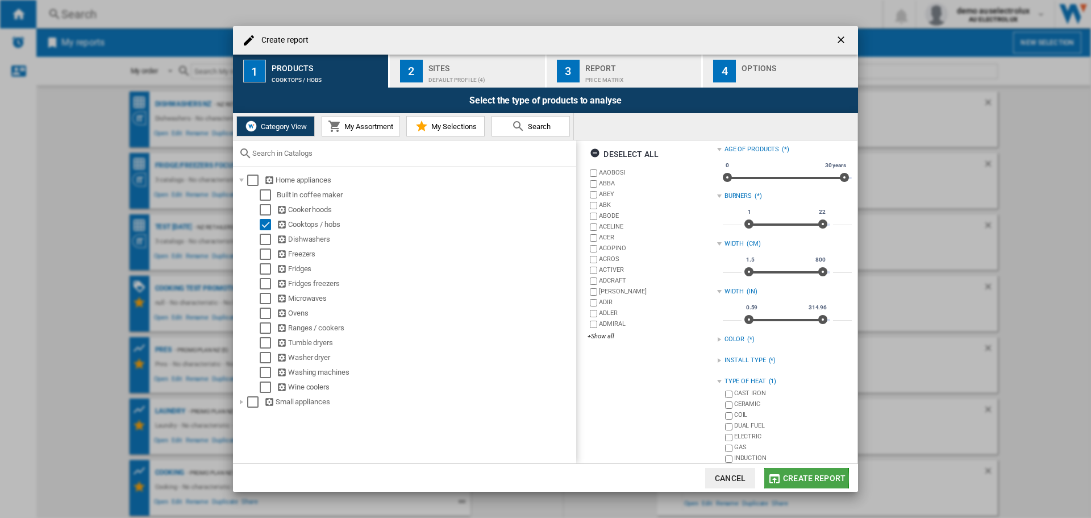
click at [807, 478] on span "Create report" at bounding box center [814, 478] width 63 height 9
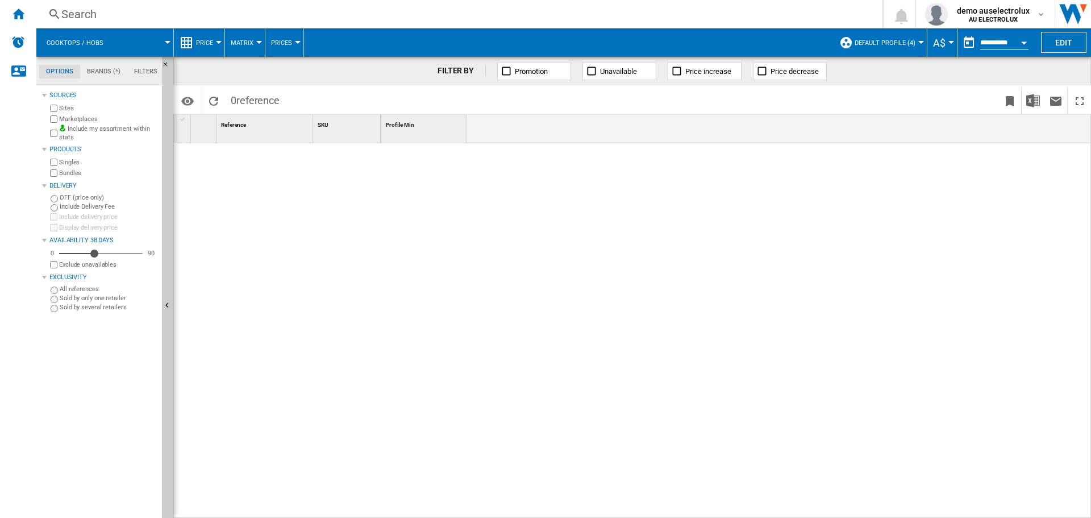
click at [904, 44] on span "Default profile (4)" at bounding box center [885, 42] width 61 height 7
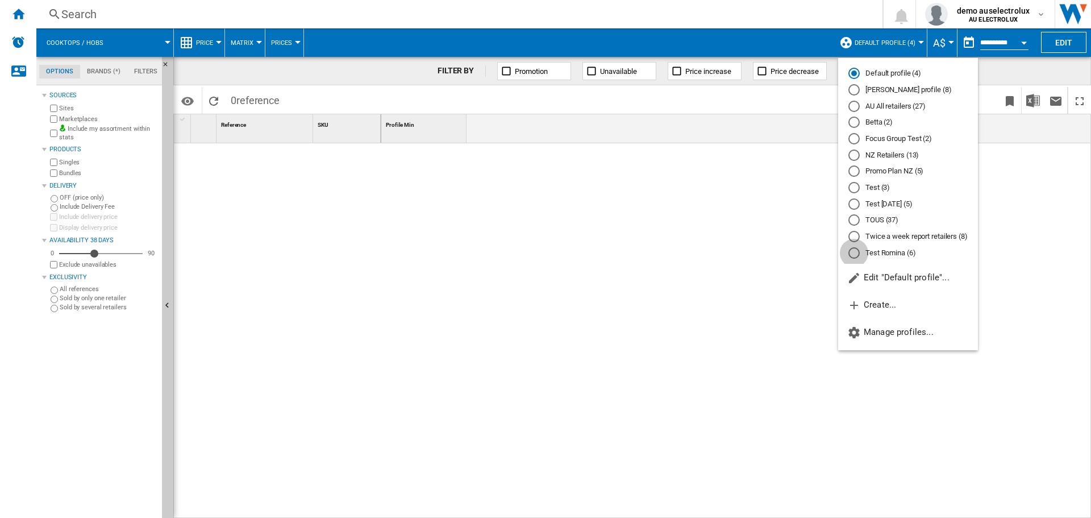
click at [858, 254] on div "Test Romina (6)" at bounding box center [854, 252] width 11 height 11
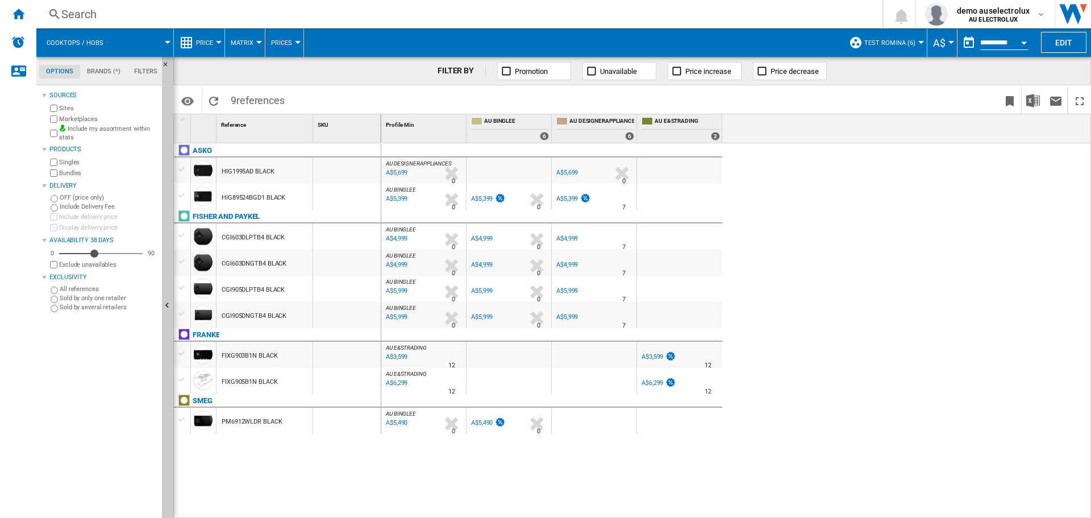
click at [119, 40] on span at bounding box center [143, 42] width 48 height 28
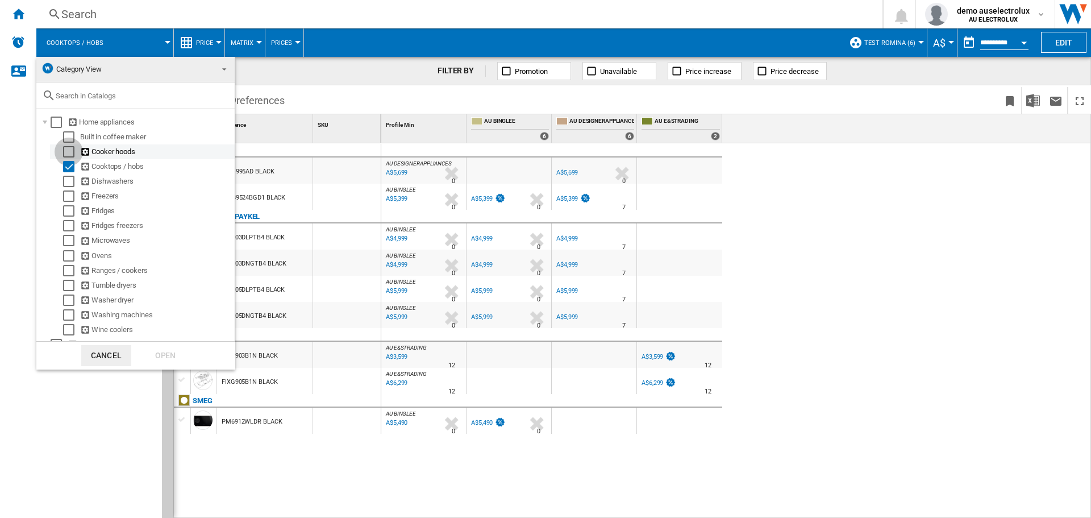
click at [70, 149] on div "Select" at bounding box center [68, 151] width 11 height 11
click at [70, 164] on div "Select" at bounding box center [68, 166] width 11 height 11
click at [164, 351] on div "Open" at bounding box center [165, 355] width 50 height 21
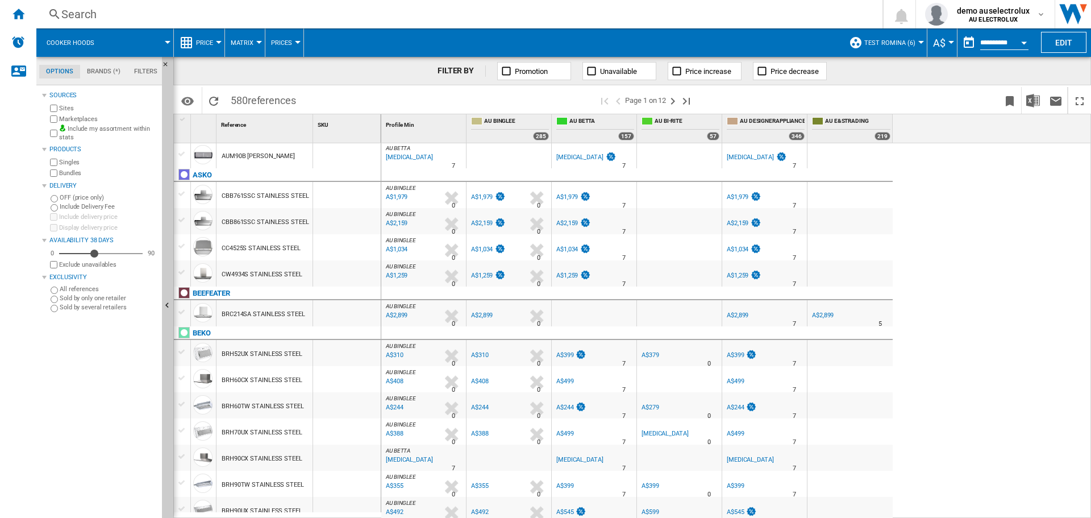
scroll to position [567, 0]
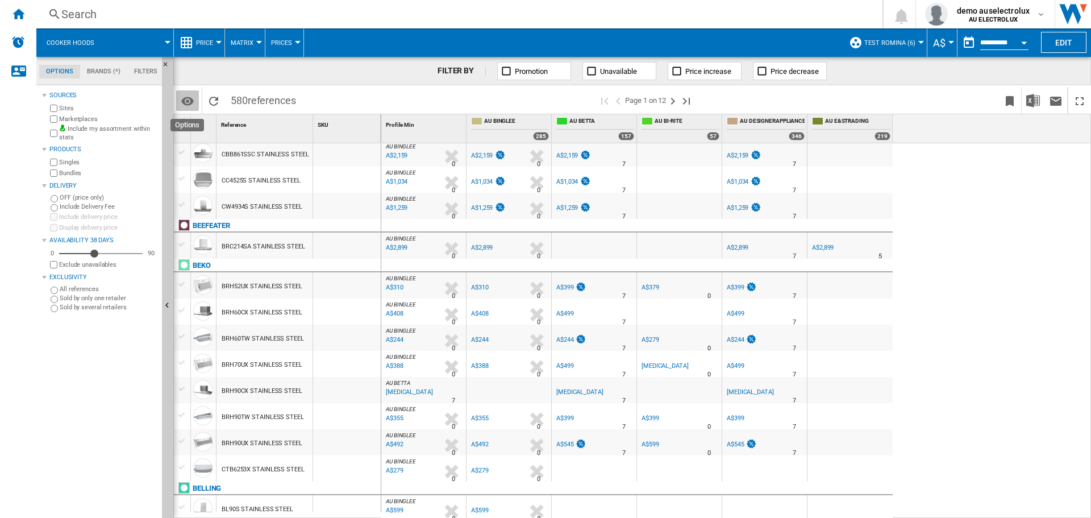
click at [184, 105] on md-icon "Options" at bounding box center [188, 101] width 14 height 14
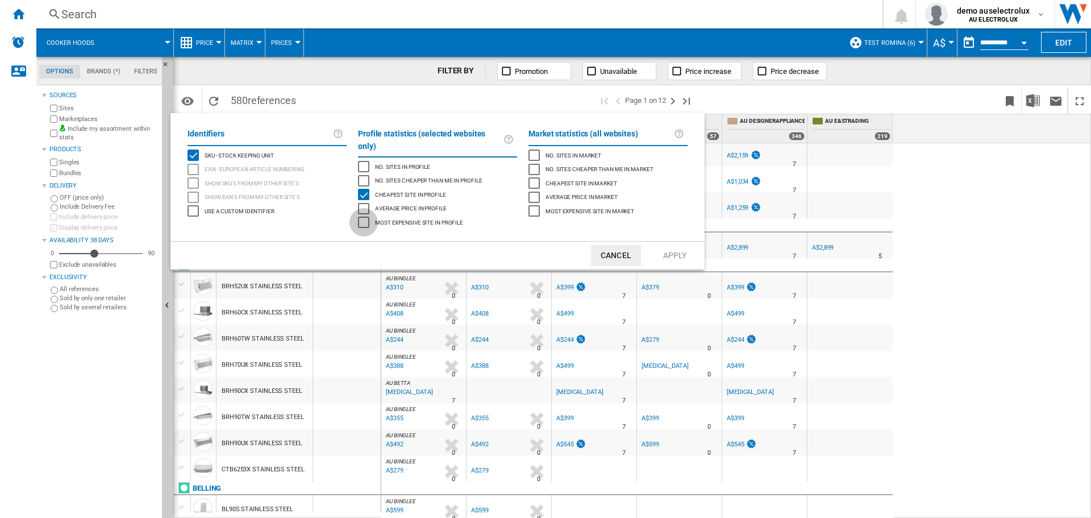
click at [358, 217] on div "Most expensive site in profile" at bounding box center [363, 222] width 11 height 11
click at [690, 245] on button "Apply" at bounding box center [675, 255] width 50 height 21
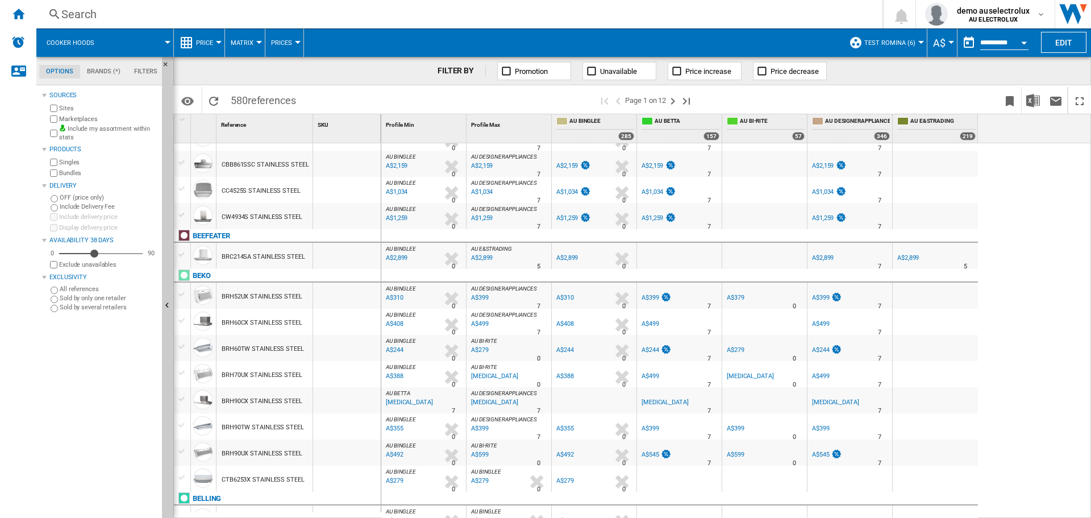
scroll to position [561, 0]
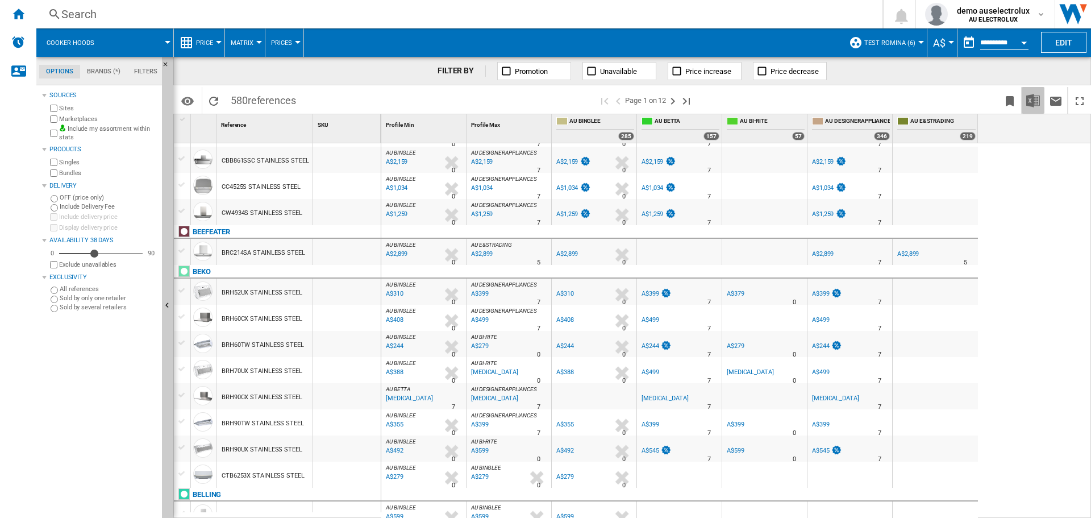
click at [1039, 101] on img "Download in Excel" at bounding box center [1034, 101] width 14 height 14
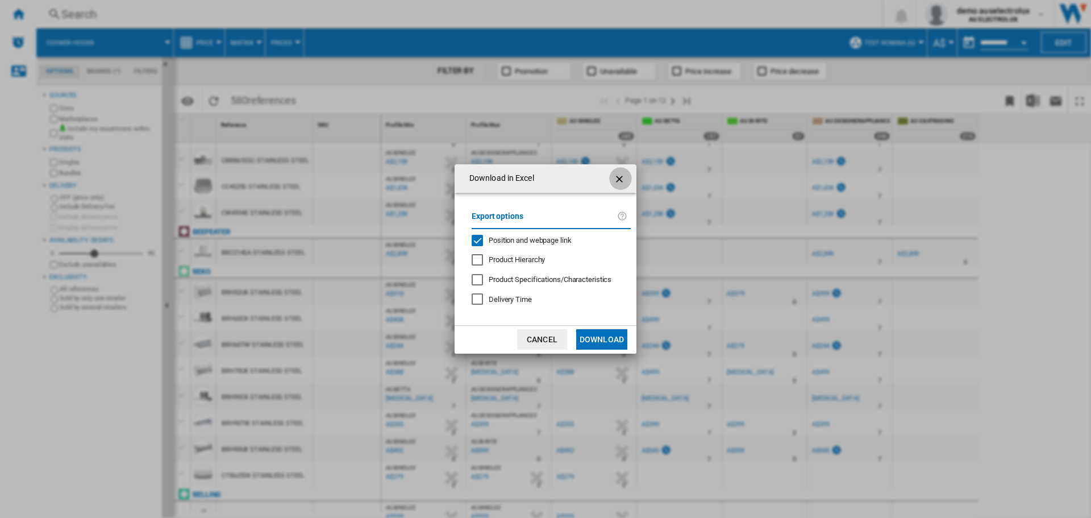
click at [621, 177] on ng-md-icon "getI18NText('BUTTONS.CLOSE_DIALOG')" at bounding box center [621, 179] width 14 height 14
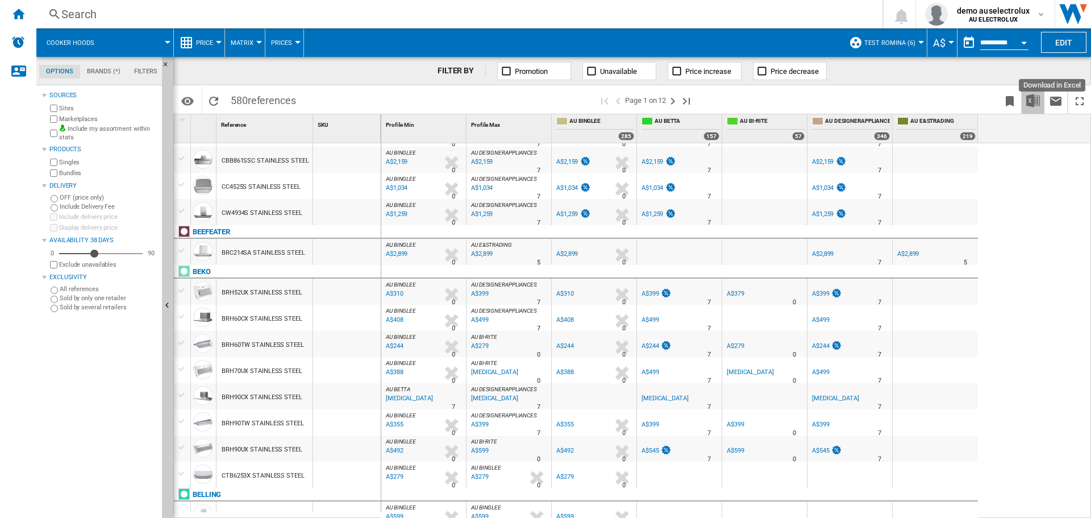
click at [1034, 102] on img "Download in Excel" at bounding box center [1034, 101] width 14 height 14
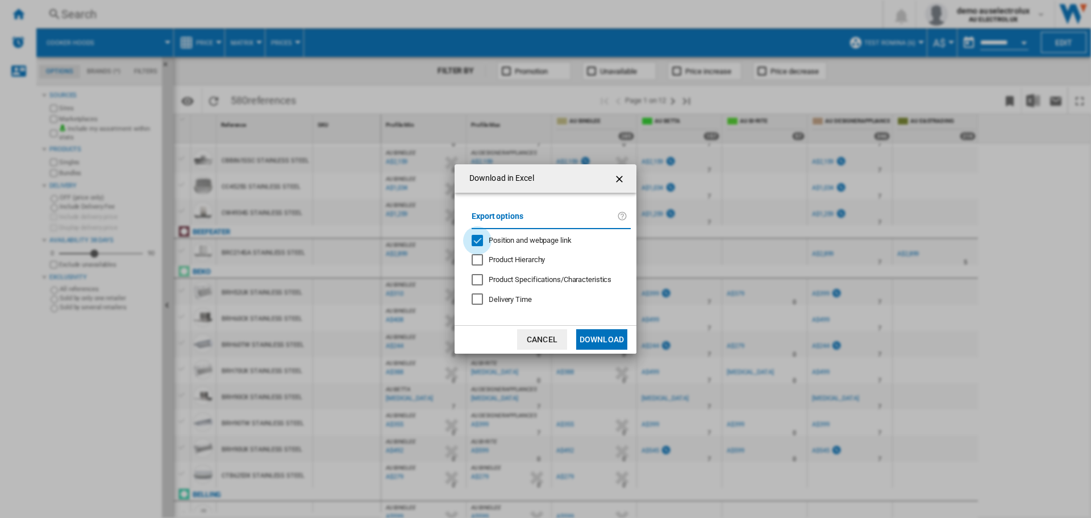
click at [480, 240] on div "Position and webpage link" at bounding box center [477, 240] width 11 height 11
click at [600, 342] on button "Download" at bounding box center [601, 339] width 51 height 20
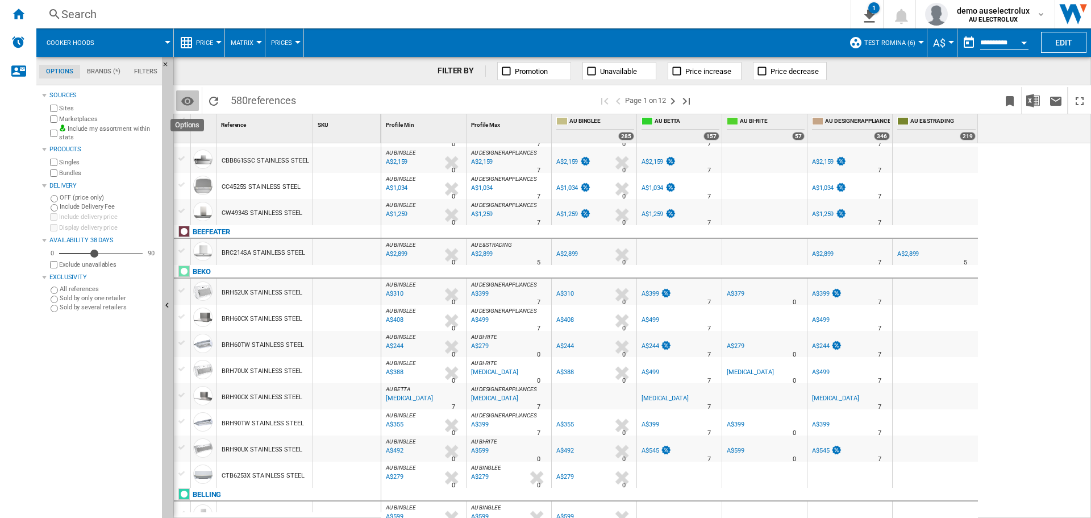
click at [189, 104] on md-icon "Options" at bounding box center [188, 101] width 14 height 14
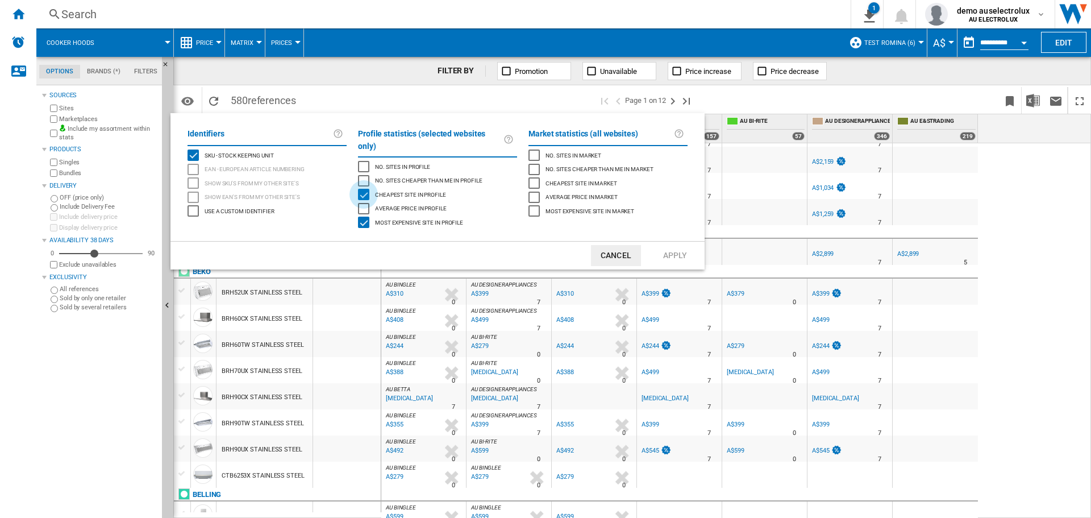
click at [370, 189] on div "Cheapest site in profile" at bounding box center [363, 194] width 11 height 11
click at [366, 217] on div "Most expensive site in profile" at bounding box center [363, 222] width 11 height 11
click at [678, 246] on button "Apply" at bounding box center [675, 255] width 50 height 21
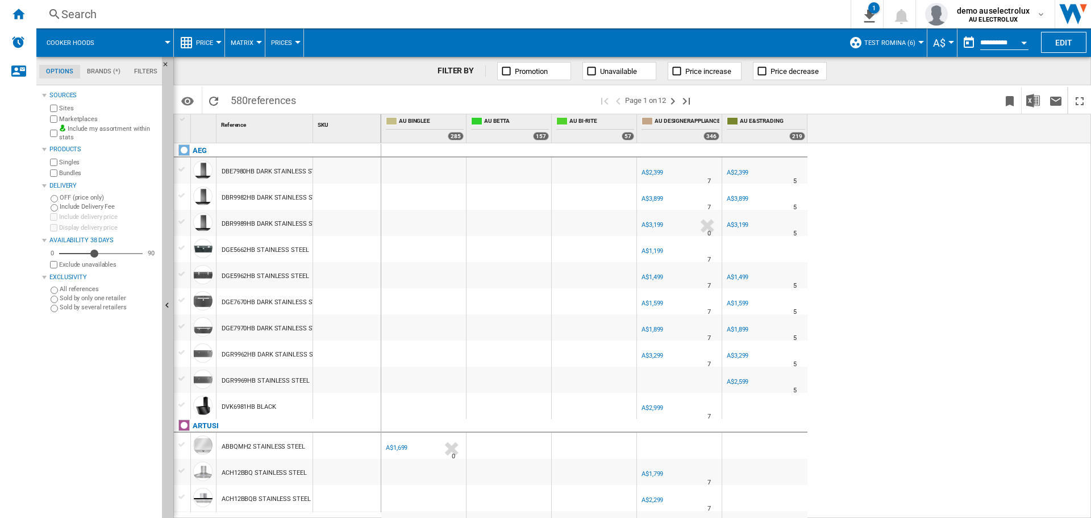
click at [655, 171] on div "A$2,399" at bounding box center [653, 172] width 22 height 7
click at [202, 39] on span "Price" at bounding box center [204, 42] width 17 height 7
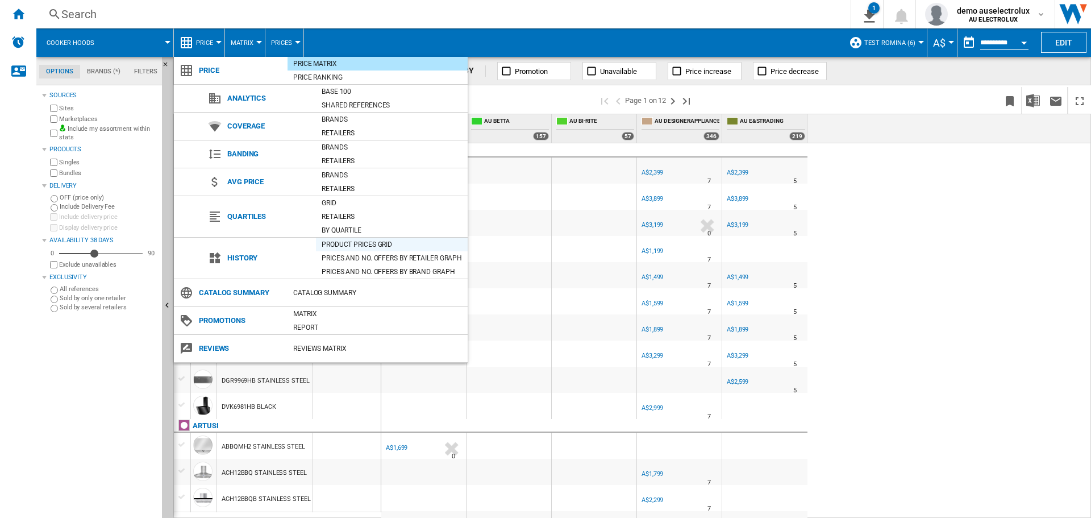
click at [358, 242] on div "Product prices grid" at bounding box center [392, 244] width 152 height 11
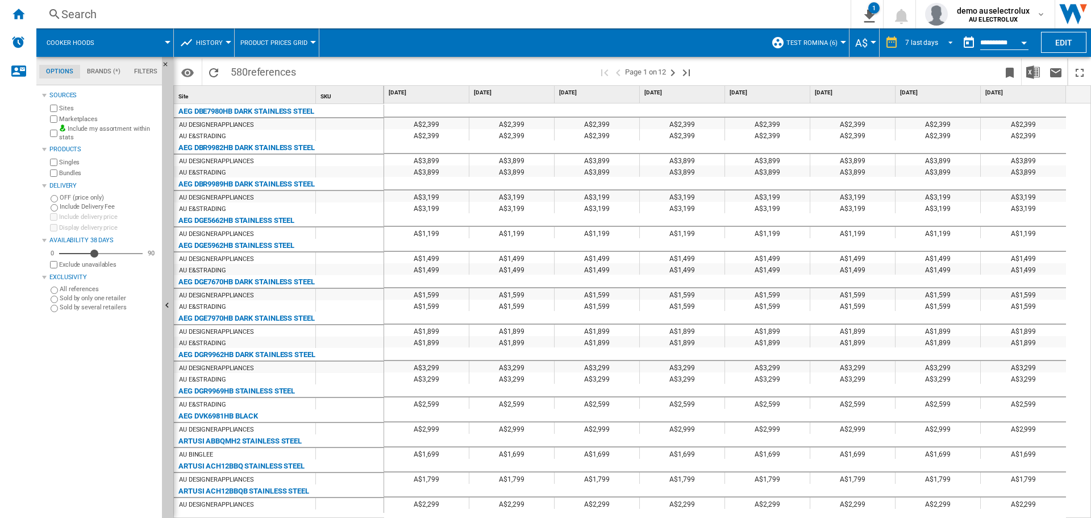
click at [948, 38] on span "REPORTS.WIZARD.STEPS.REPORT.STEPS.REPORT_OPTIONS.PERIOD: 7 last days" at bounding box center [948, 41] width 14 height 10
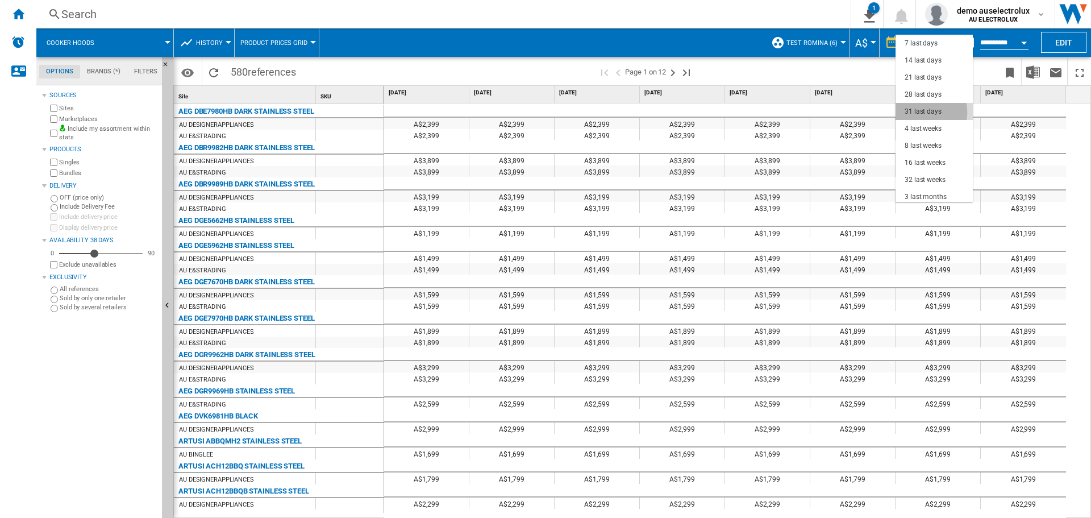
click at [920, 113] on div "31 last days" at bounding box center [923, 112] width 37 height 10
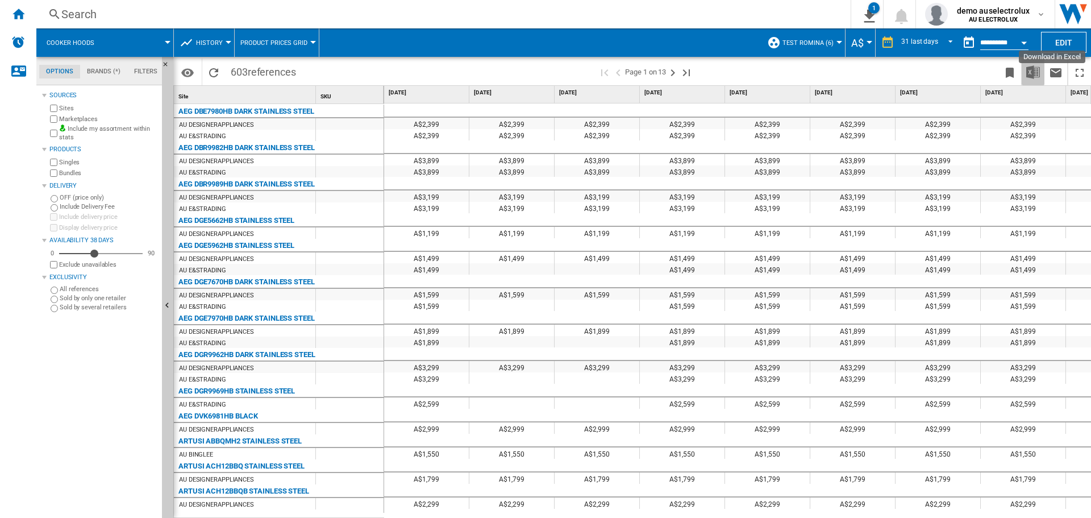
click at [1037, 76] on img "Download in Excel" at bounding box center [1034, 72] width 14 height 14
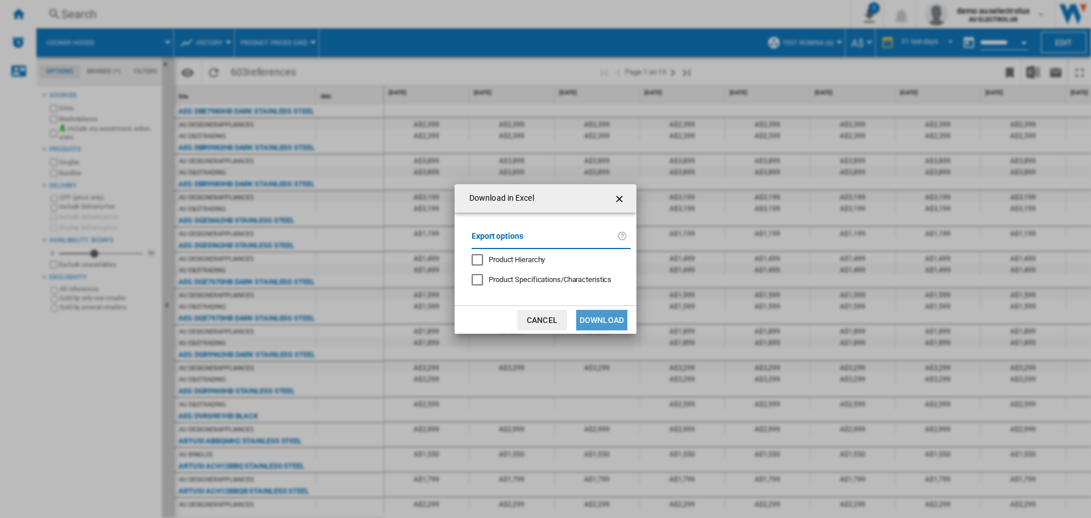
click at [603, 319] on button "Download" at bounding box center [601, 320] width 51 height 20
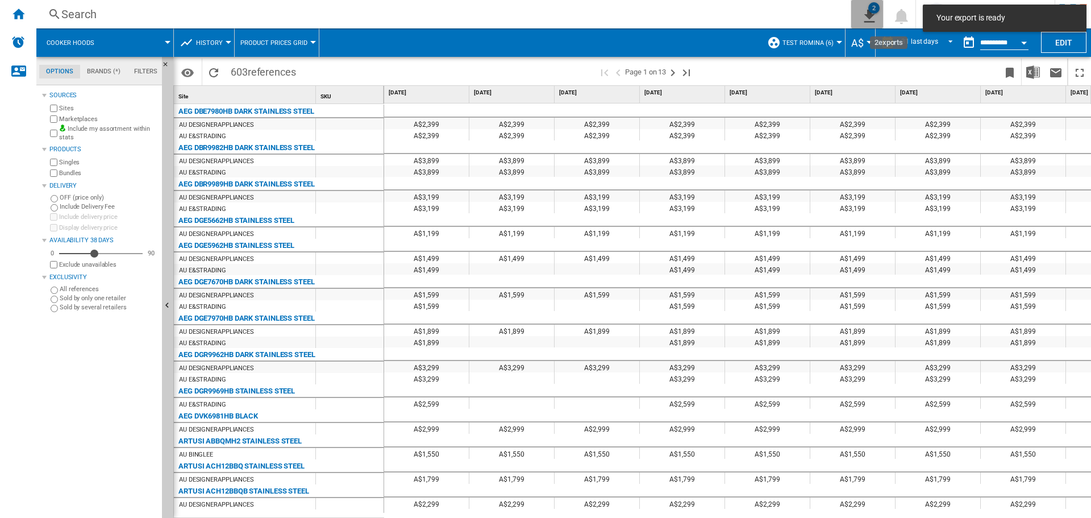
click at [871, 15] on ng-md-icon "2\a exports" at bounding box center [868, 14] width 14 height 14
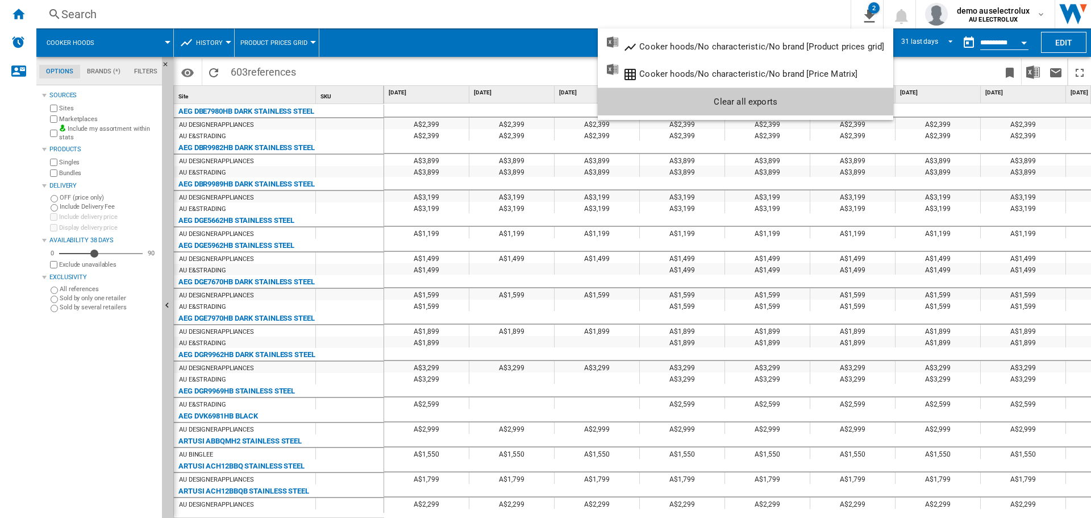
click at [420, 60] on md-backdrop at bounding box center [545, 259] width 1091 height 518
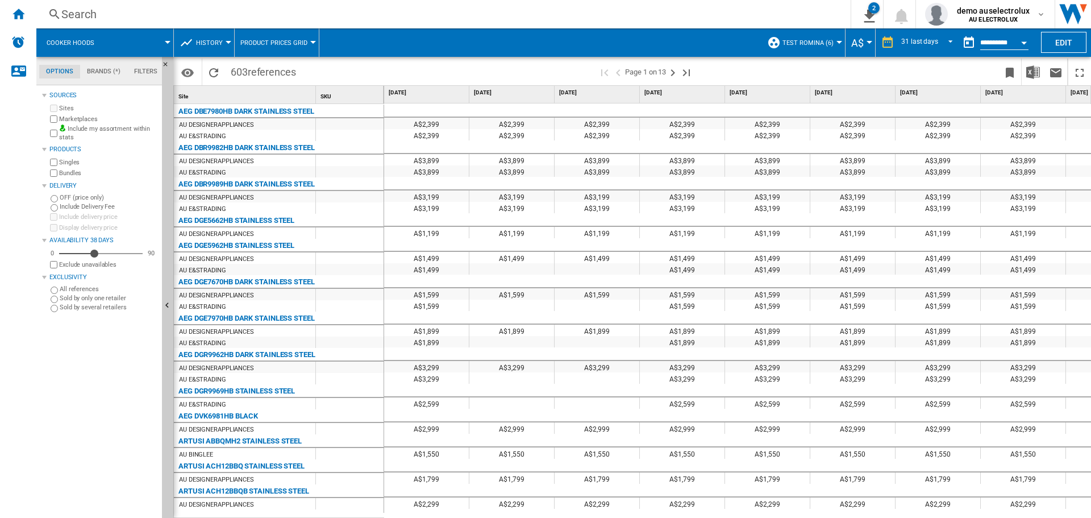
click at [210, 44] on span "History" at bounding box center [209, 42] width 27 height 7
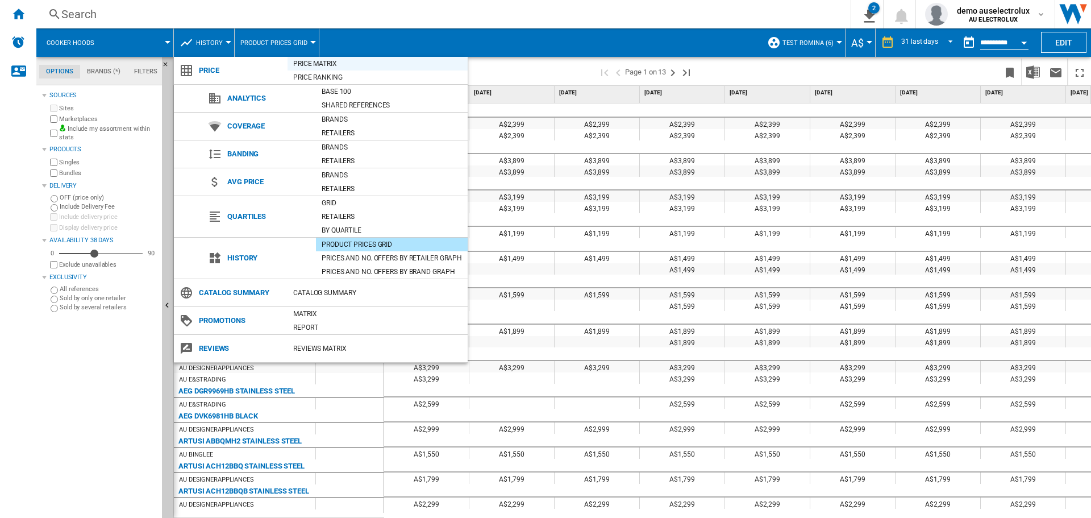
click at [318, 60] on div "Price Matrix" at bounding box center [378, 63] width 180 height 11
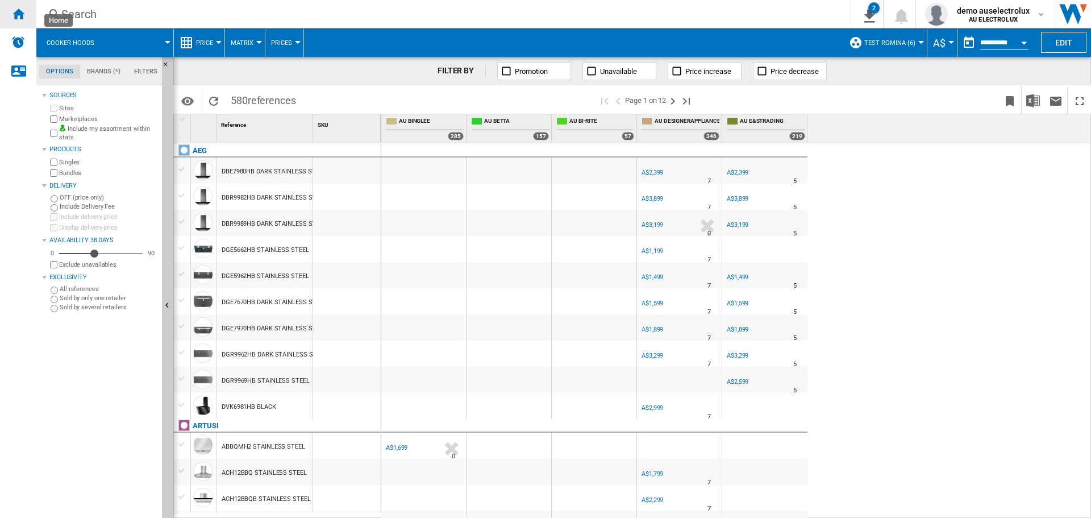
click at [22, 16] on ng-md-icon "Home" at bounding box center [18, 14] width 14 height 14
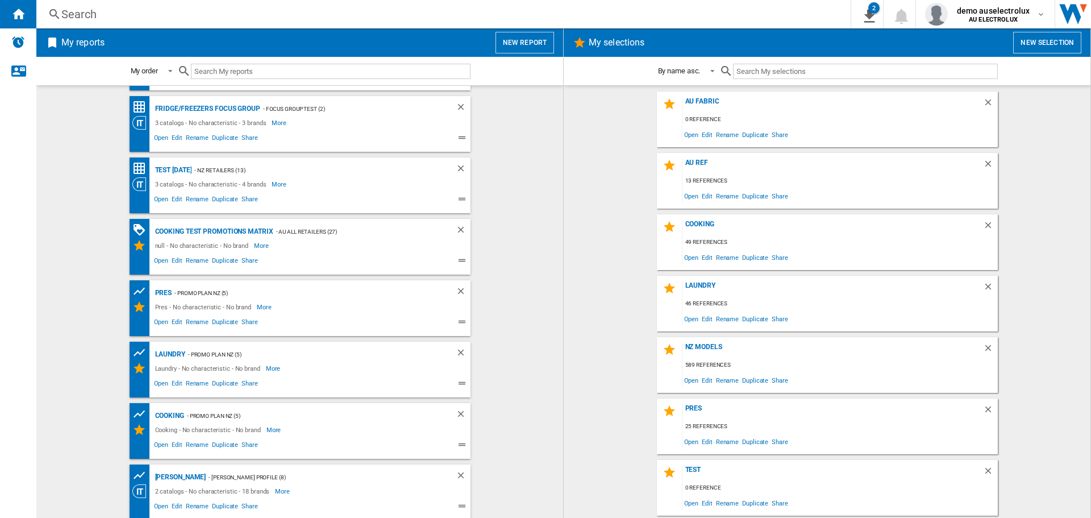
scroll to position [59, 0]
click at [169, 413] on div "Cooking" at bounding box center [168, 413] width 32 height 14
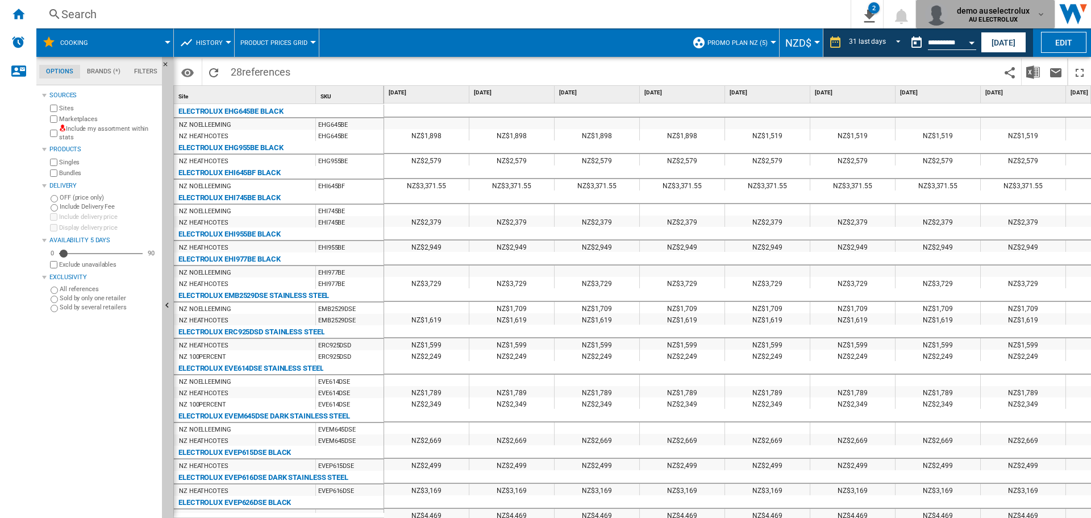
click at [1042, 18] on md-icon "button" at bounding box center [1041, 14] width 9 height 9
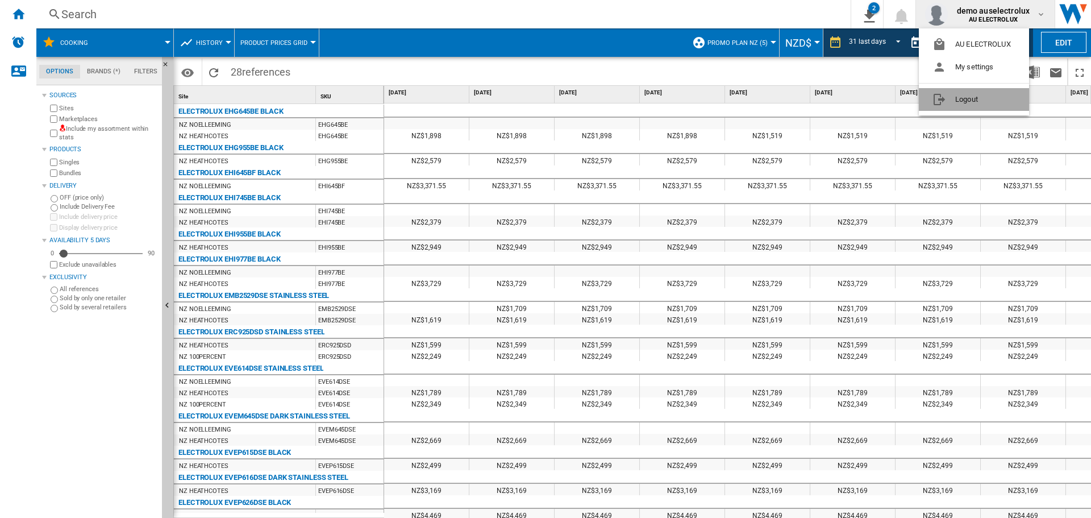
click at [968, 97] on button "Logout" at bounding box center [974, 99] width 110 height 23
